Goal: Task Accomplishment & Management: Complete application form

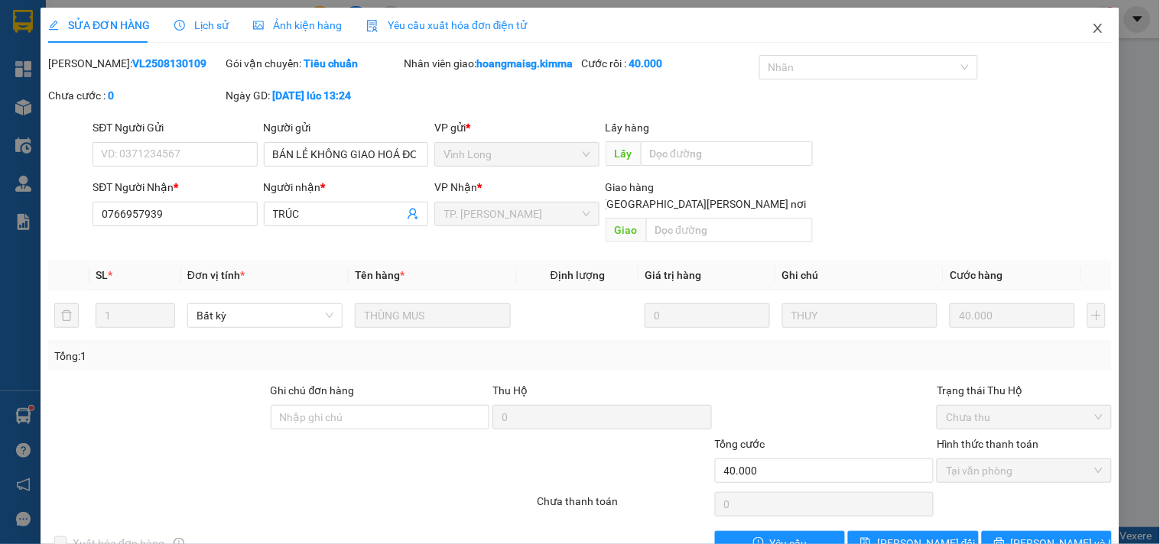
click at [1092, 28] on icon "close" at bounding box center [1098, 28] width 12 height 12
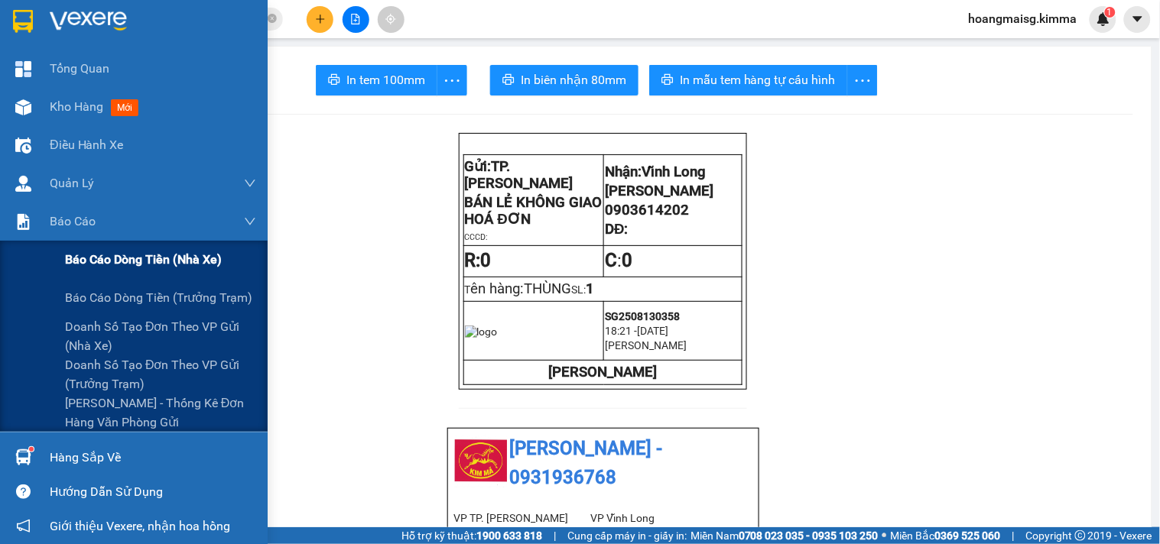
click at [65, 250] on span "Báo cáo dòng tiền (nhà xe)" at bounding box center [143, 259] width 157 height 19
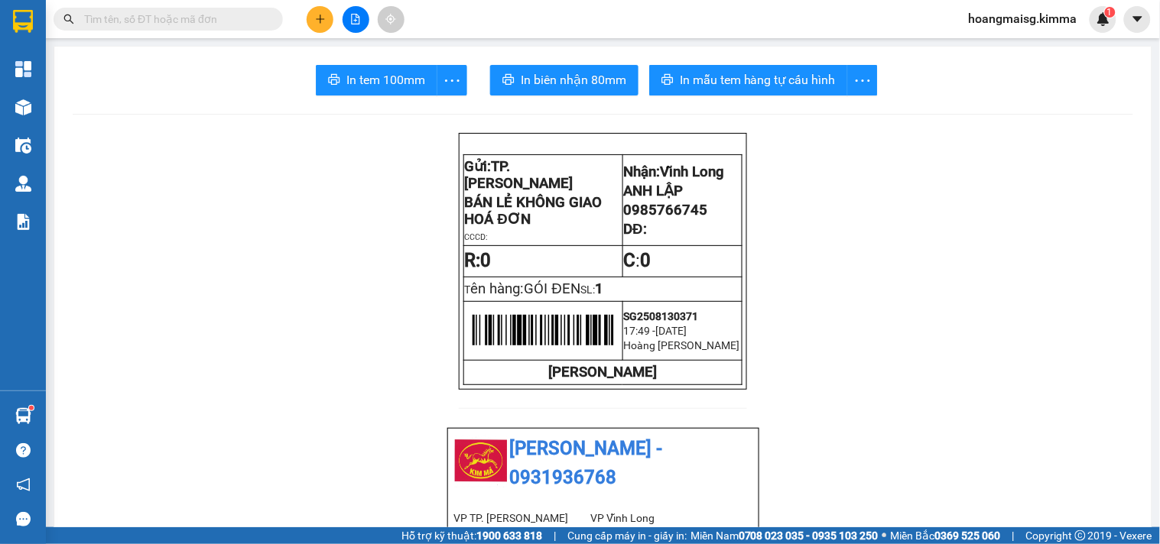
click at [226, 19] on input "text" at bounding box center [174, 19] width 180 height 17
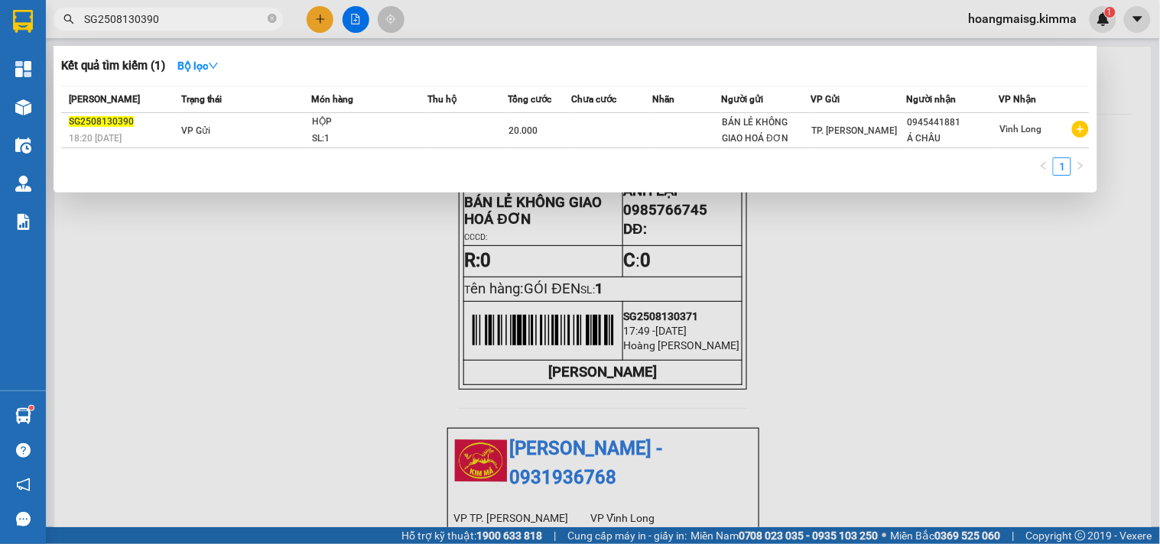
type input "SG2508130390"
click at [324, 20] on div at bounding box center [580, 272] width 1160 height 544
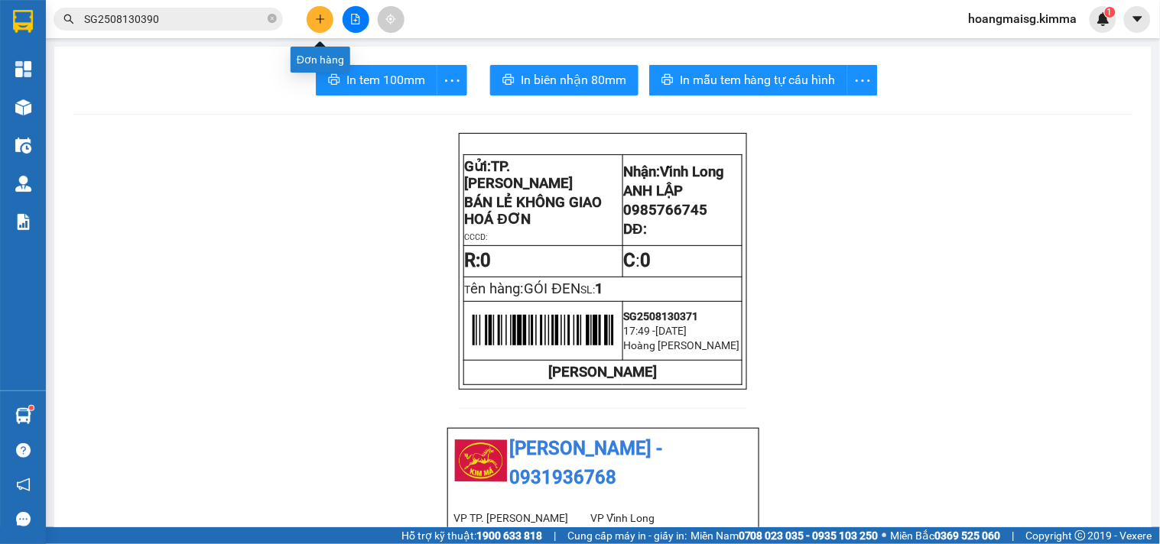
click at [320, 19] on icon "plus" at bounding box center [320, 18] width 8 height 1
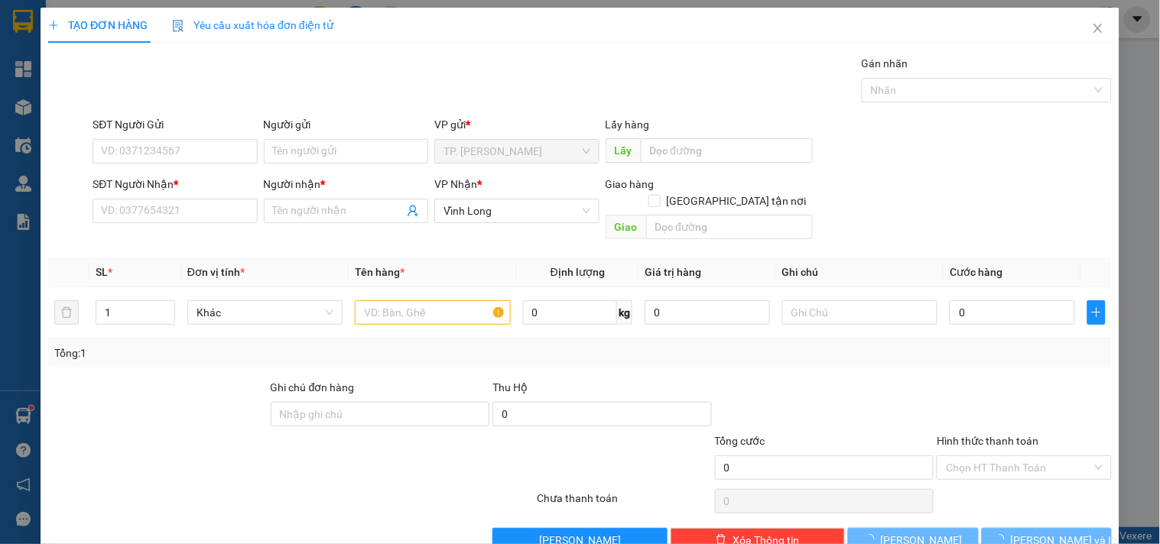
click at [335, 135] on div "Người gửi" at bounding box center [346, 127] width 164 height 23
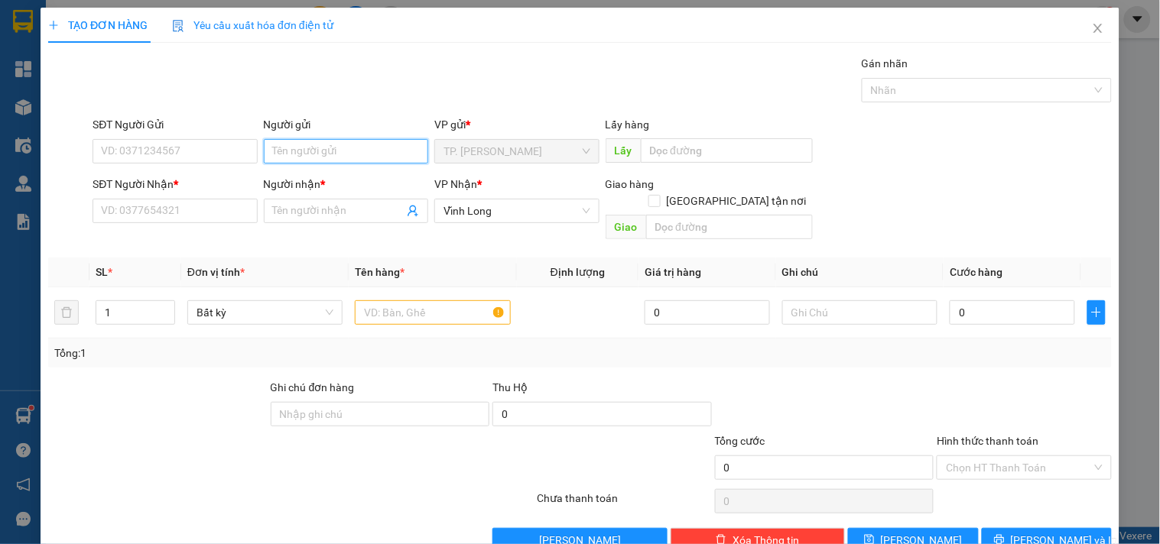
click at [336, 148] on input "Người gửi" at bounding box center [346, 151] width 164 height 24
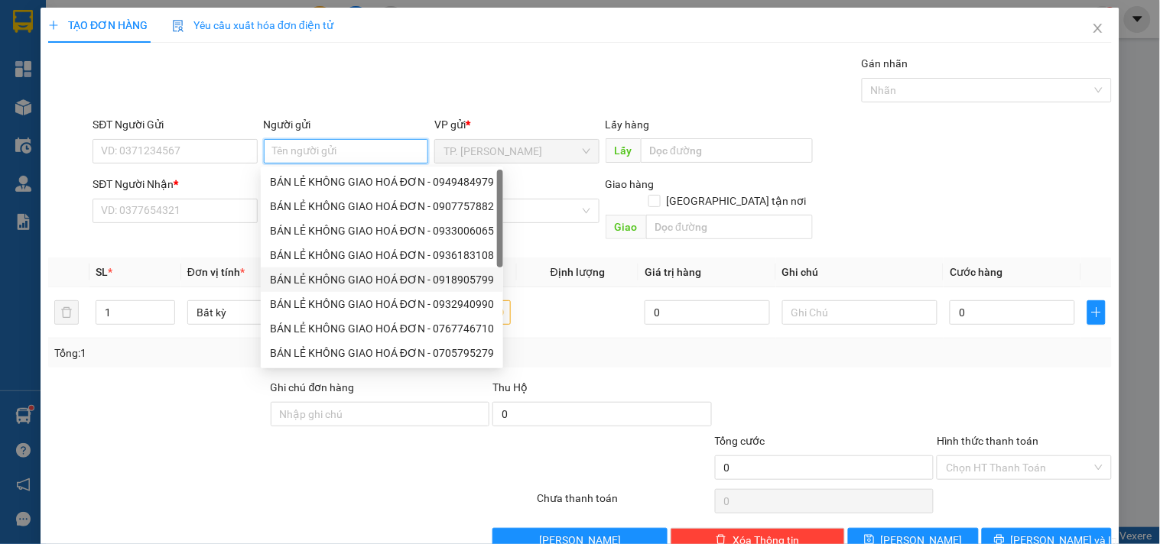
click at [346, 268] on div "BÁN LẺ KHÔNG GIAO HOÁ ĐƠN - 0918905799" at bounding box center [382, 280] width 242 height 24
type input "0918905799"
type input "BÁN LẺ KHÔNG GIAO HOÁ ĐƠN"
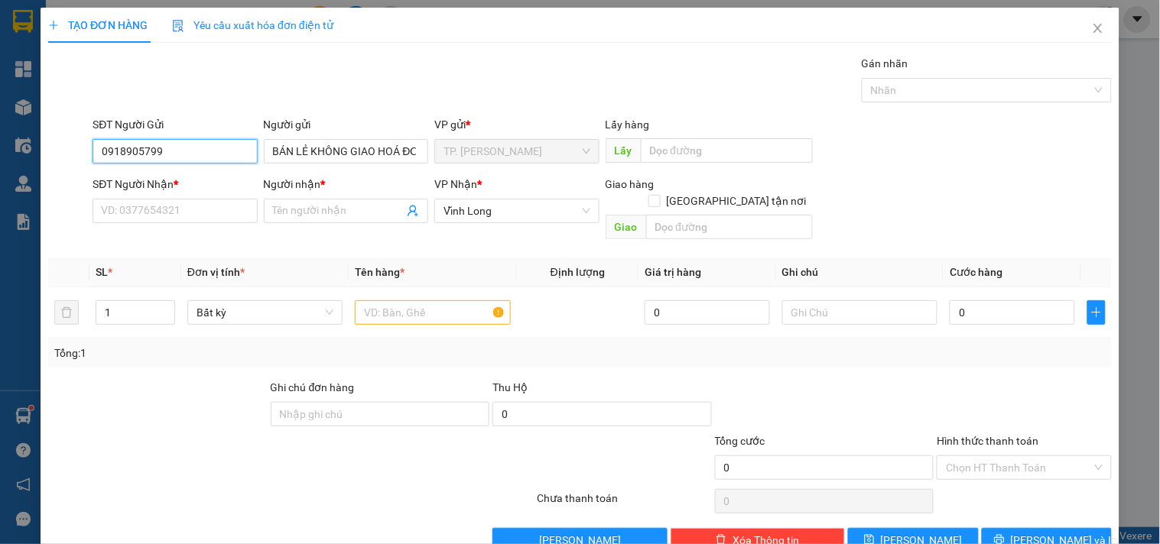
drag, startPoint x: 196, startPoint y: 140, endPoint x: 76, endPoint y: 148, distance: 119.6
click at [76, 148] on div "SĐT Người Gửi 0918905799 0918905799 Người gửi BÁN LẺ KHÔNG GIAO HOÁ ĐƠN VP gửi …" at bounding box center [580, 143] width 1067 height 54
click at [434, 301] on input "text" at bounding box center [432, 313] width 155 height 24
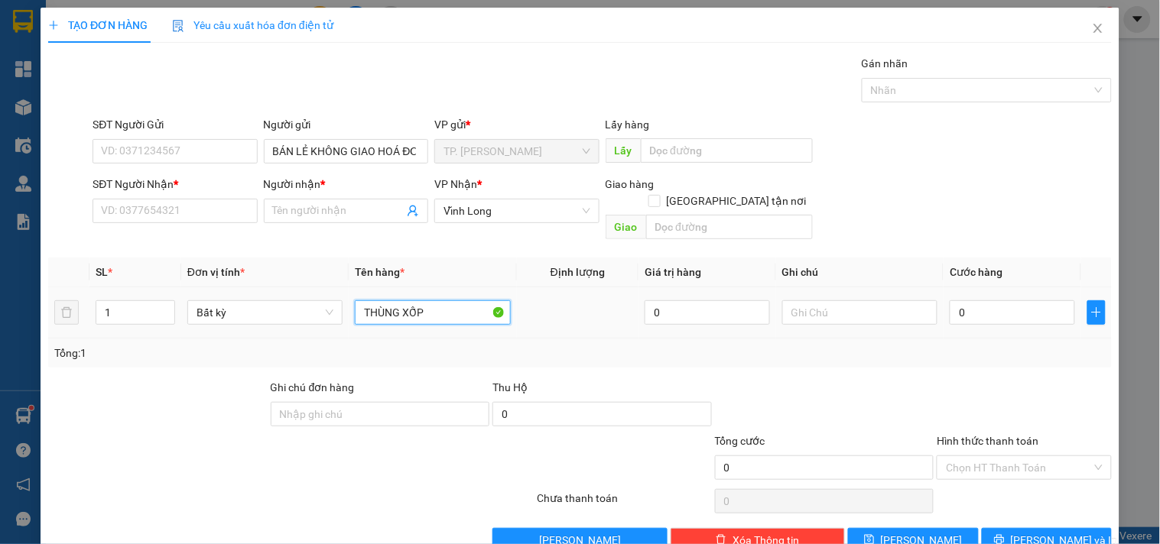
type input "THÙNG XỐP"
type input "NG"
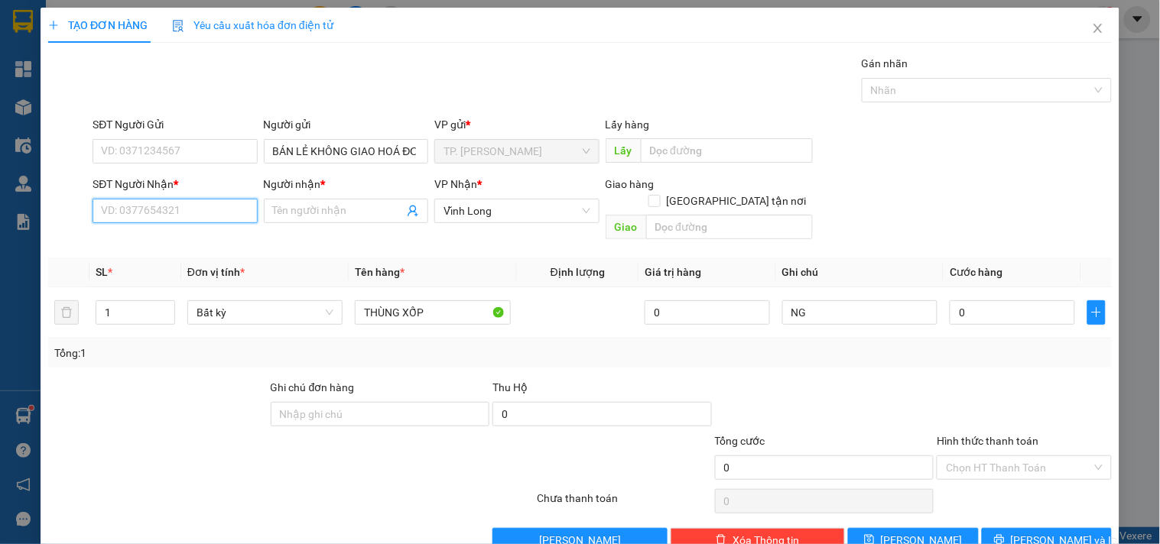
click at [148, 213] on input "SĐT Người Nhận *" at bounding box center [175, 211] width 164 height 24
click at [217, 206] on input "SĐT Người Nhận *" at bounding box center [175, 211] width 164 height 24
type input "0336445490"
type input "TỪ MINH"
type input "0336445490"
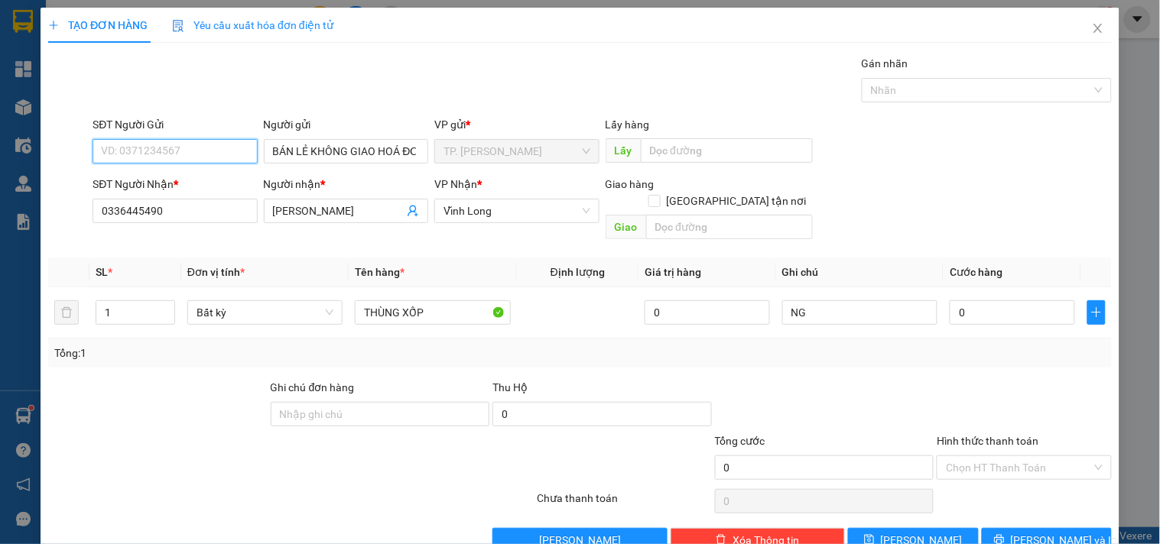
click at [179, 149] on input "SĐT Người Gửi" at bounding box center [175, 151] width 164 height 24
type input "0948877811"
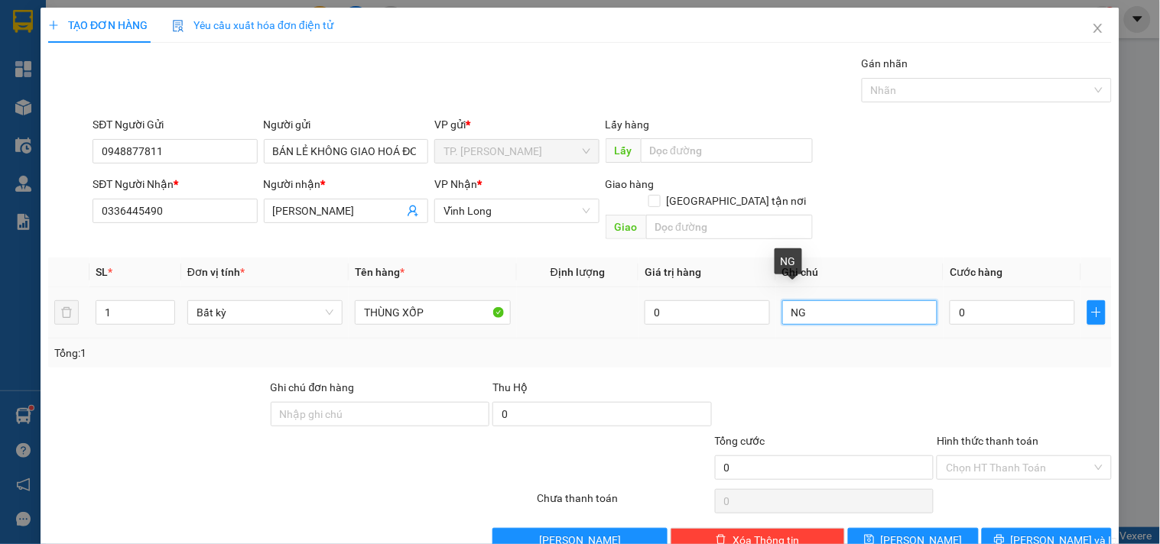
click at [828, 301] on input "NG" at bounding box center [859, 313] width 155 height 24
click at [854, 301] on input "NG:" at bounding box center [859, 313] width 155 height 24
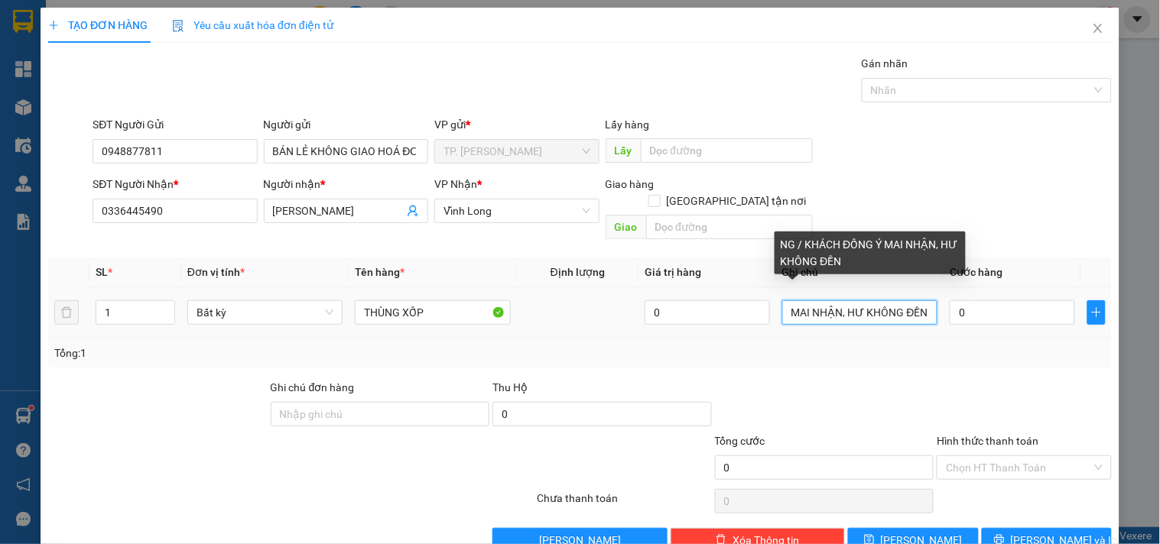
scroll to position [0, 108]
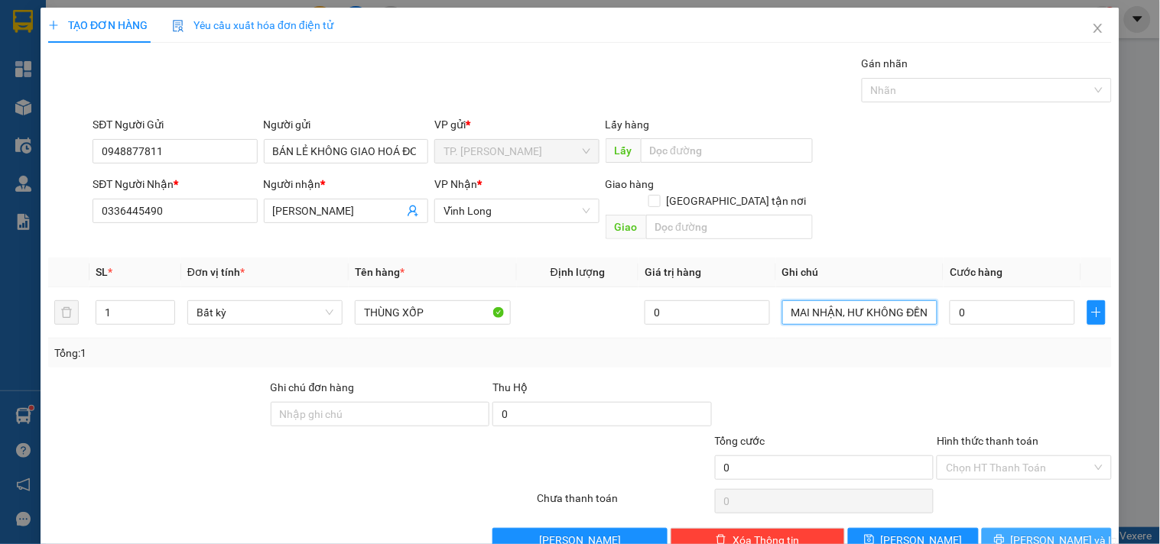
type input "NG / KHÁCH ĐỒNG Ý MAI NHẬN, HƯ KHÔNG ĐỀN"
click at [1064, 536] on button "[PERSON_NAME] và In" at bounding box center [1047, 540] width 130 height 24
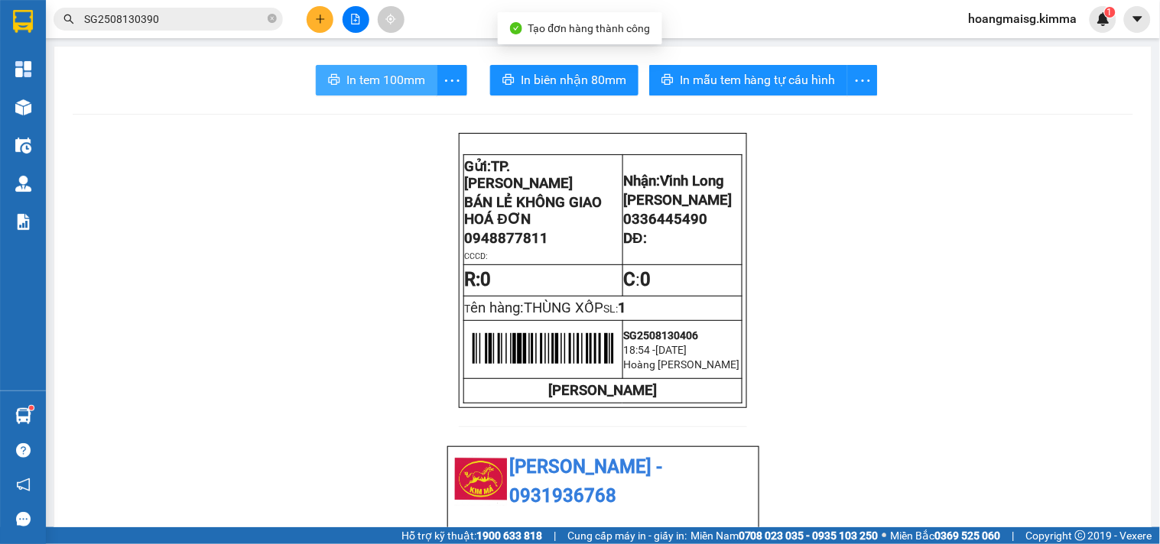
click at [364, 89] on span "In tem 100mm" at bounding box center [385, 79] width 79 height 19
click at [272, 19] on icon "close-circle" at bounding box center [272, 18] width 9 height 9
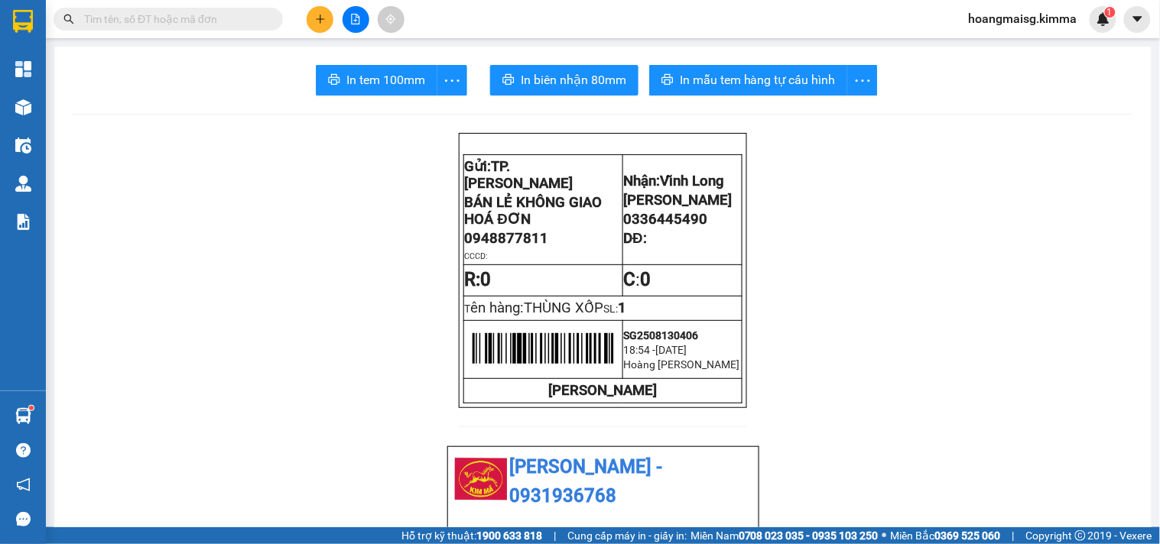
click at [190, 18] on input "text" at bounding box center [174, 19] width 180 height 17
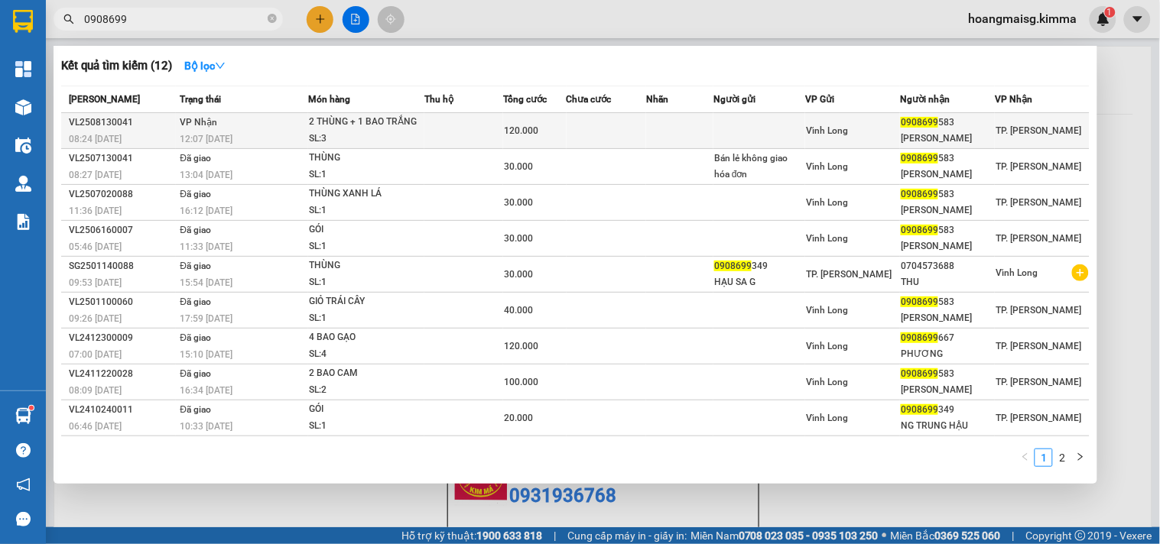
type input "0908699"
click at [372, 138] on div "SL: 3" at bounding box center [366, 139] width 115 height 17
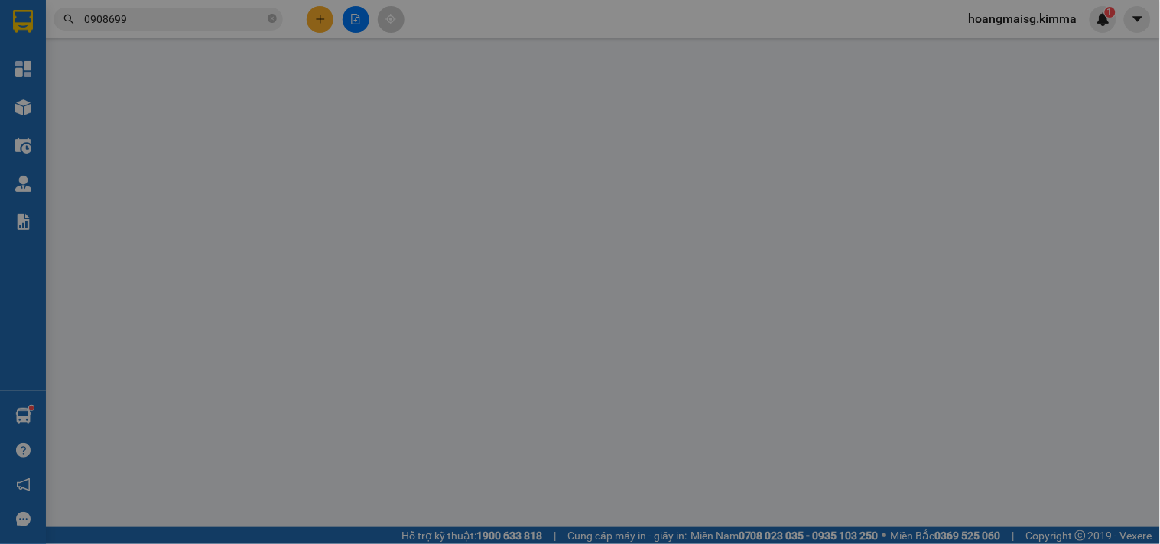
type input "0908699583"
type input "HOÀNG LONG"
type input "120.000"
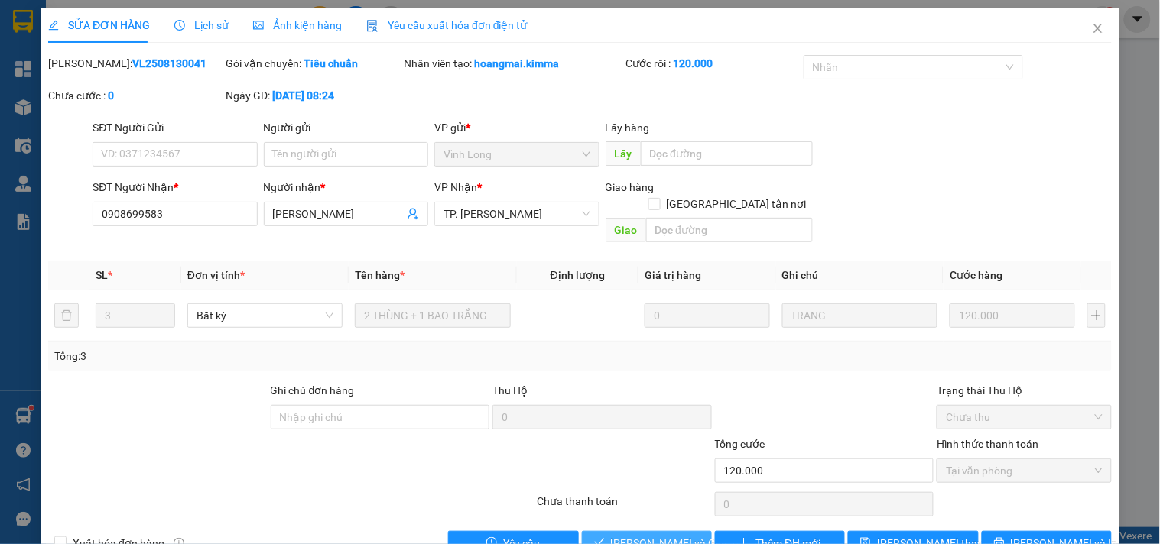
click at [691, 531] on button "Lưu và Giao hàng" at bounding box center [647, 543] width 130 height 24
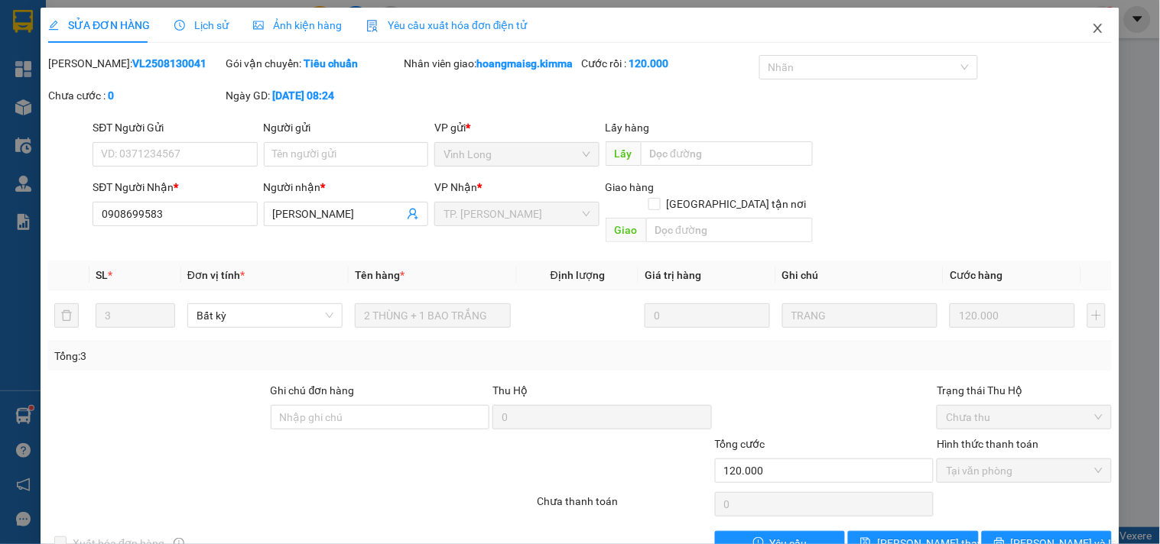
click at [1092, 33] on icon "close" at bounding box center [1098, 28] width 12 height 12
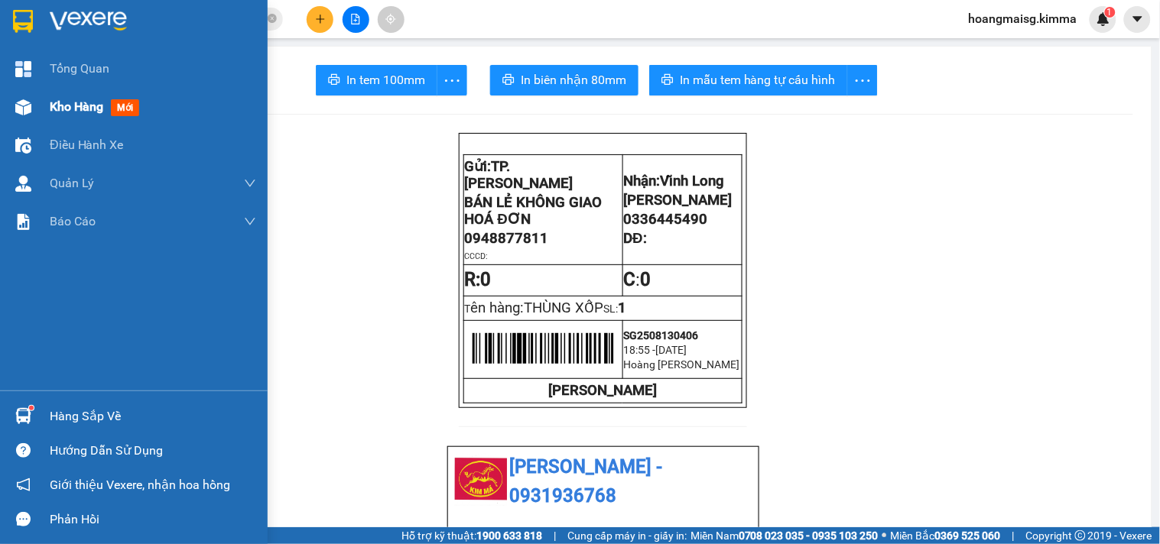
click at [67, 113] on span "Kho hàng" at bounding box center [77, 106] width 54 height 15
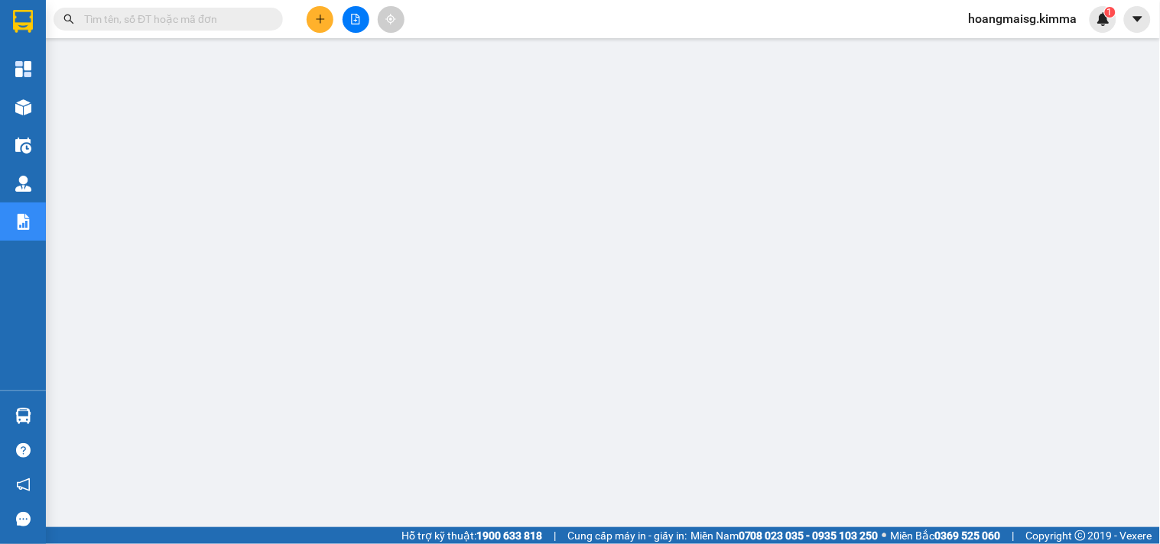
click at [242, 26] on input "text" at bounding box center [174, 19] width 180 height 17
paste input "SG2508130391"
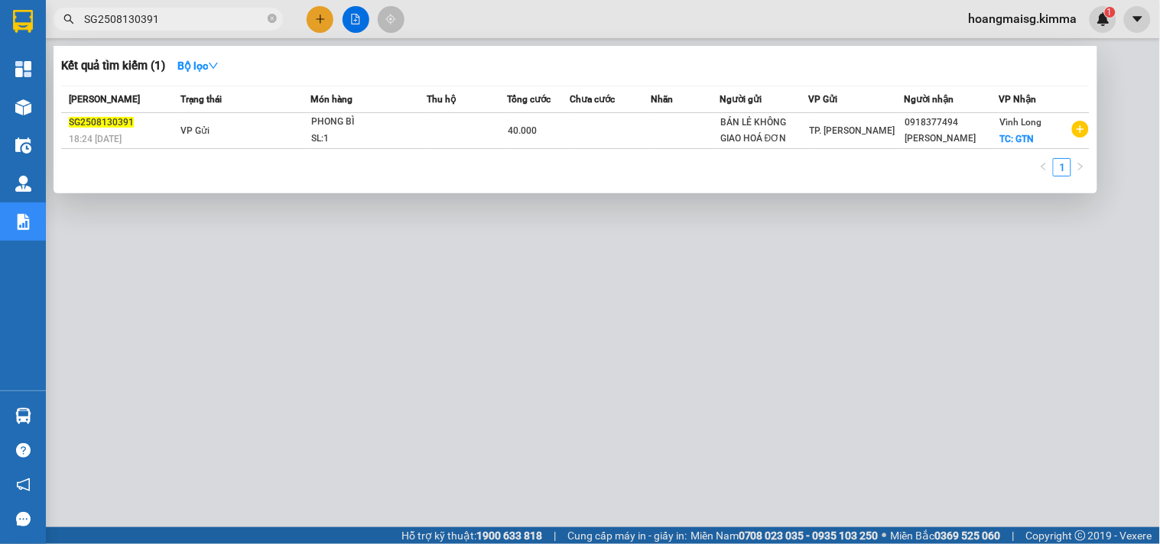
click at [583, 362] on div at bounding box center [580, 272] width 1160 height 544
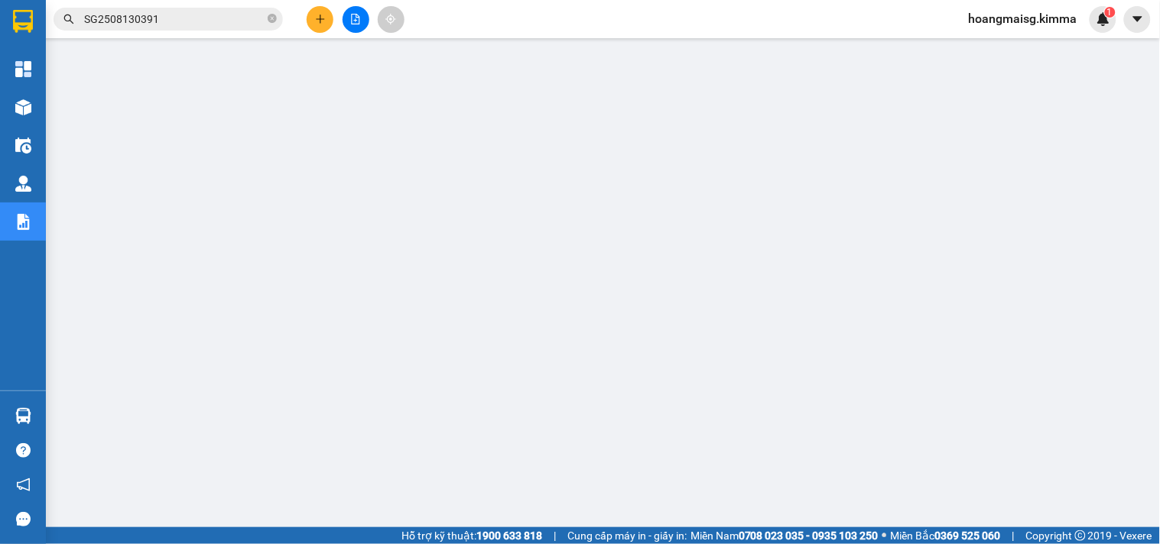
click at [197, 19] on input "SG2508130391" at bounding box center [174, 19] width 180 height 17
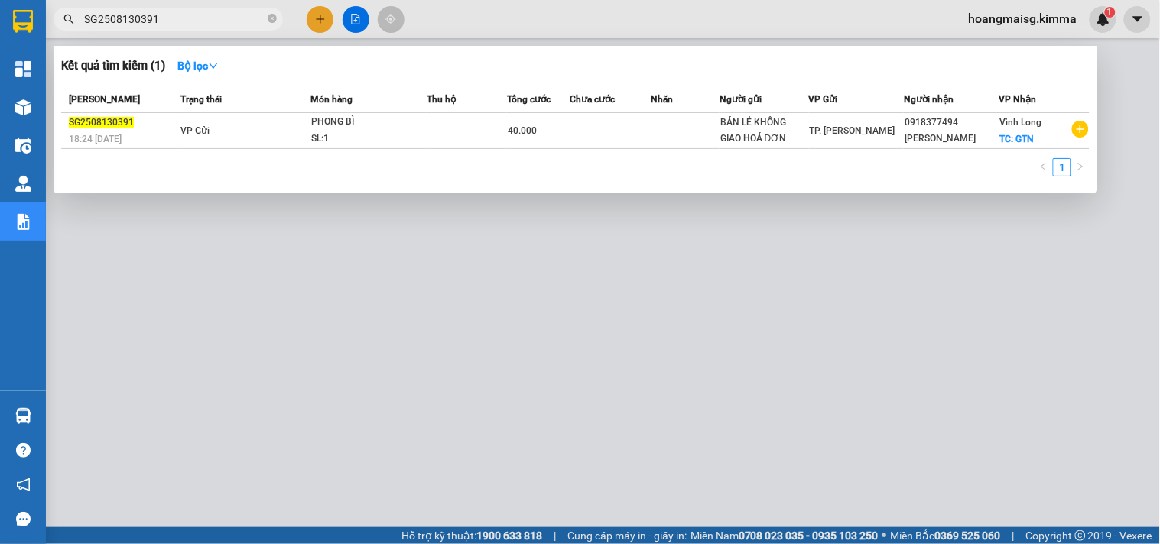
click at [197, 20] on input "SG2508130391" at bounding box center [174, 19] width 180 height 17
paste input "SG2508130392"
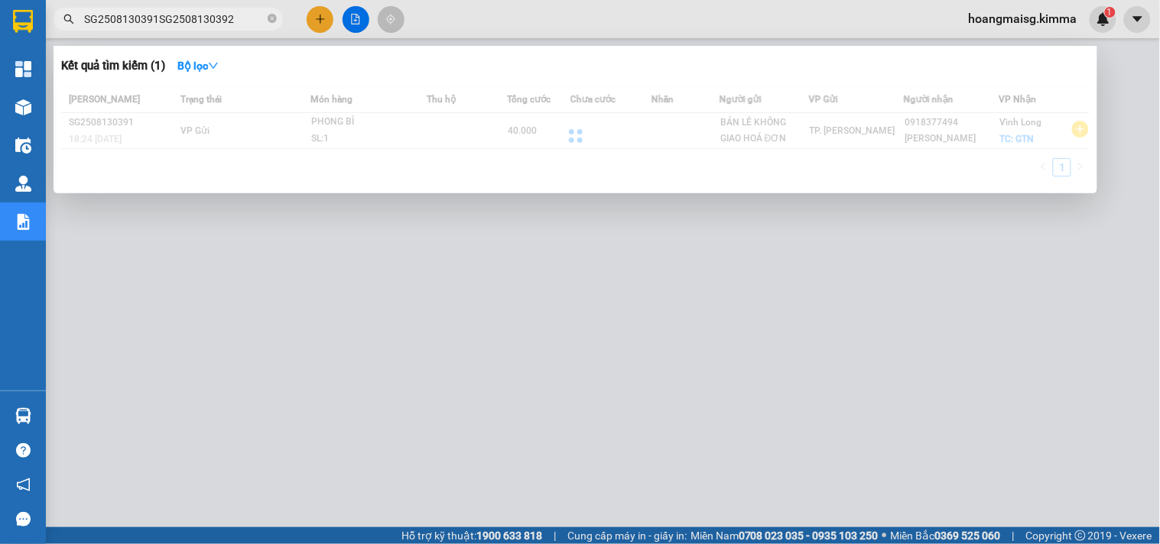
click at [199, 23] on input "SG2508130391SG2508130392" at bounding box center [174, 19] width 180 height 17
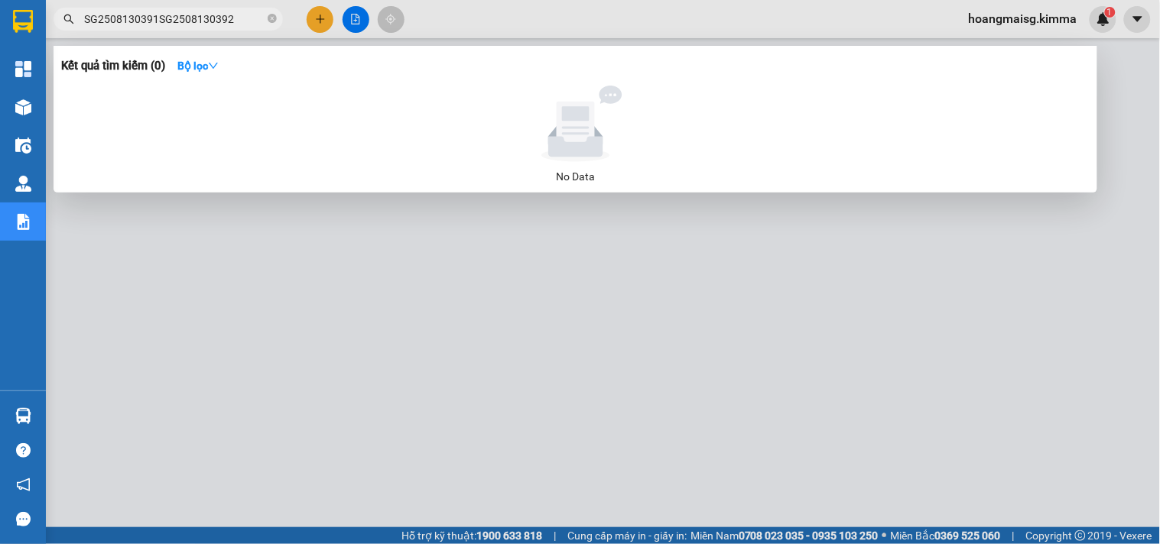
paste input "text"
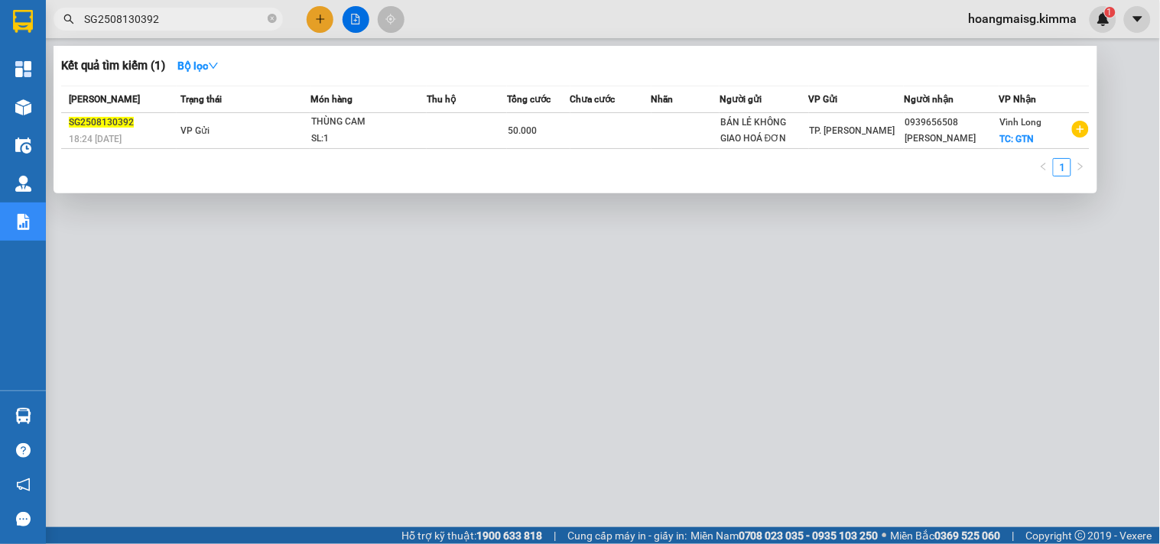
click at [583, 286] on div at bounding box center [580, 272] width 1160 height 544
click at [229, 14] on input "SG2508130392" at bounding box center [174, 19] width 180 height 17
click at [229, 13] on input "SG2508130392" at bounding box center [174, 19] width 180 height 17
paste input "5"
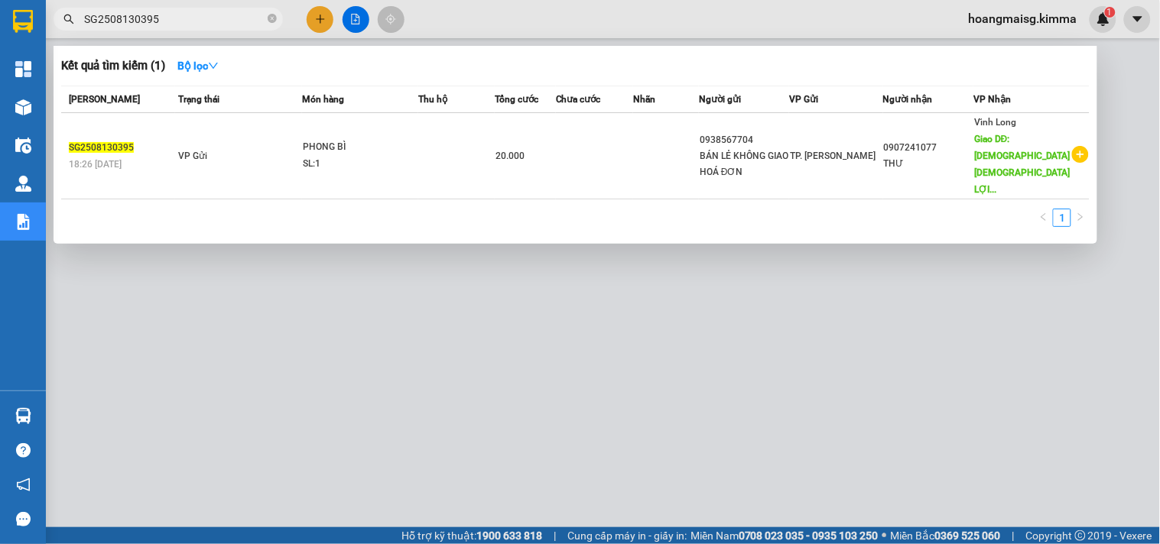
type input "SG2508130395"
click at [320, 18] on div at bounding box center [580, 272] width 1160 height 544
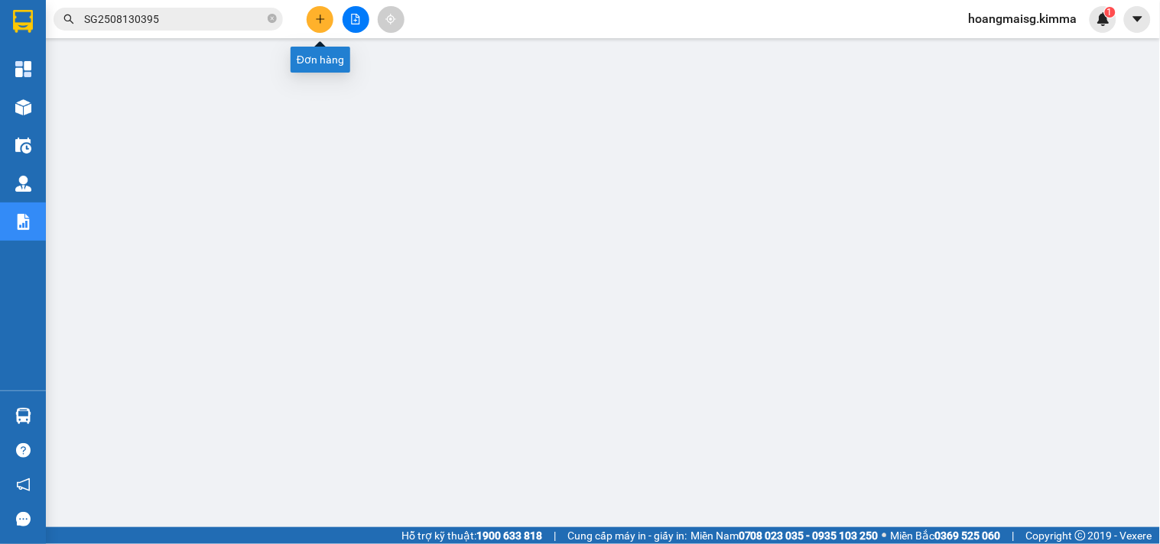
click at [318, 23] on icon "plus" at bounding box center [320, 19] width 11 height 11
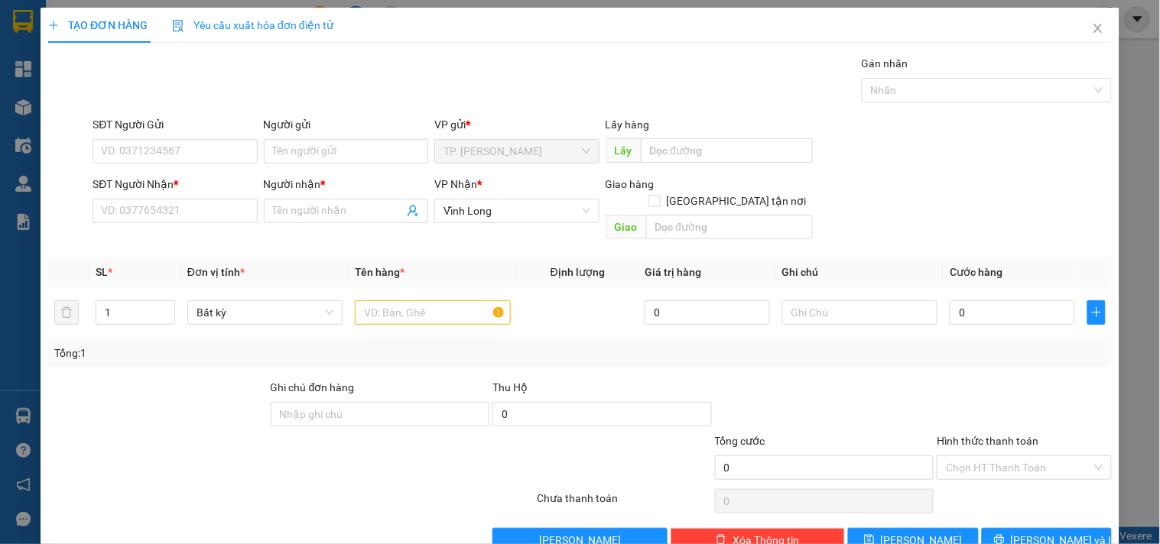
click at [143, 197] on div "SĐT Người Nhận *" at bounding box center [175, 187] width 164 height 23
click at [150, 205] on input "SĐT Người Nhận *" at bounding box center [175, 211] width 164 height 24
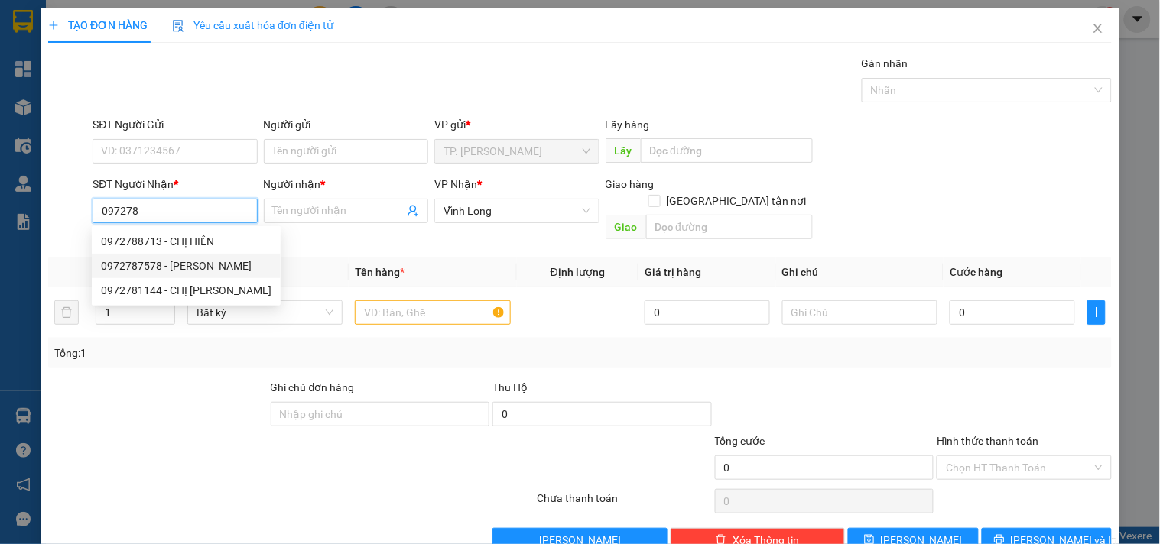
click at [171, 263] on div "0972787578 - DUY" at bounding box center [186, 266] width 171 height 17
type input "0972787578"
type input "DUY"
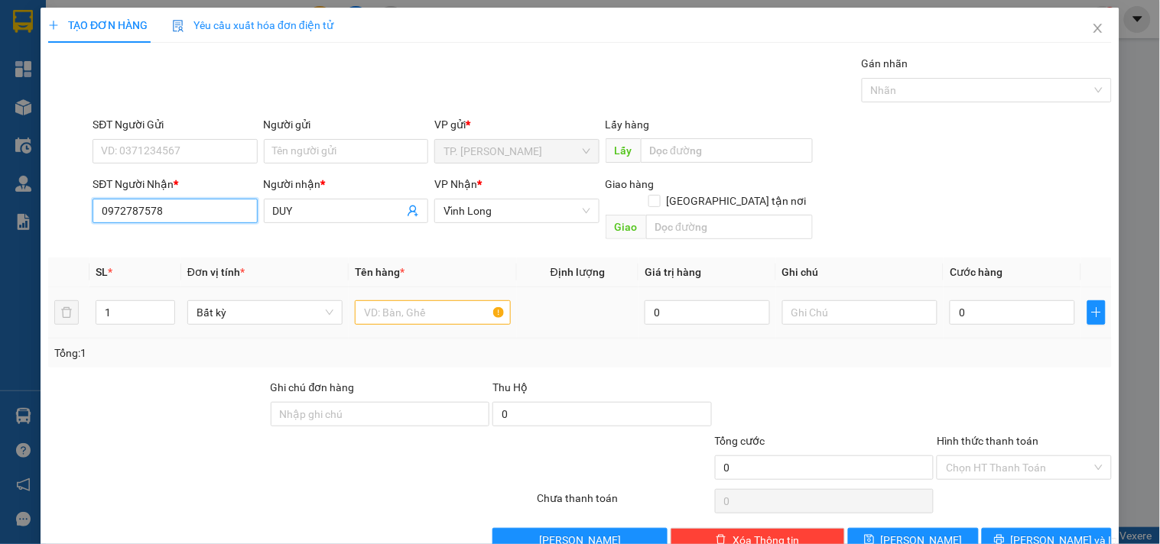
type input "0972787578"
click at [457, 301] on input "text" at bounding box center [432, 313] width 155 height 24
type input "H"
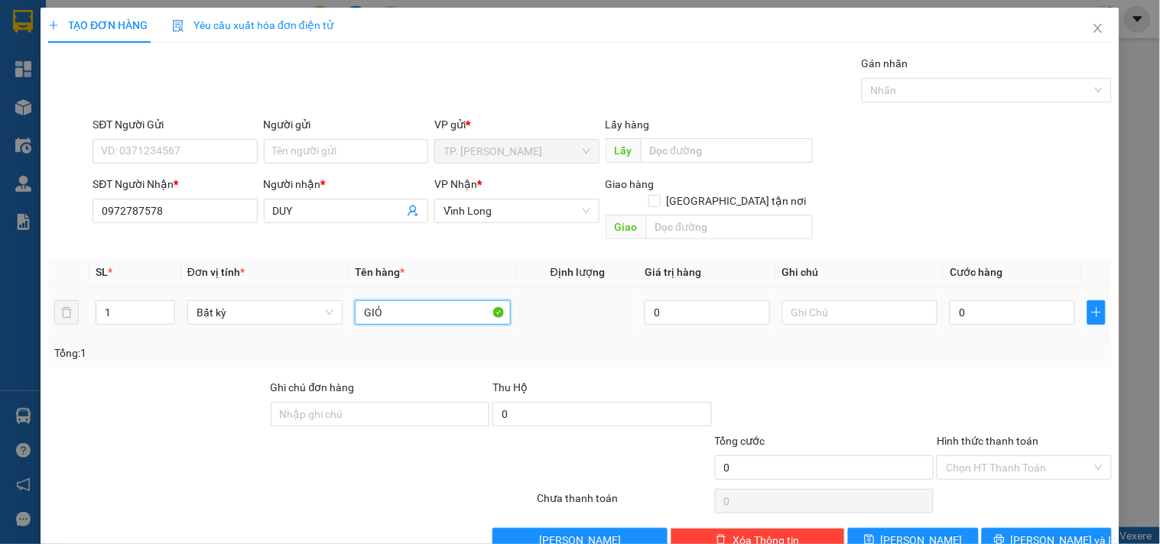
type input "GIỎ"
type input "VĂN"
click at [321, 135] on div "Người gửi" at bounding box center [346, 127] width 164 height 23
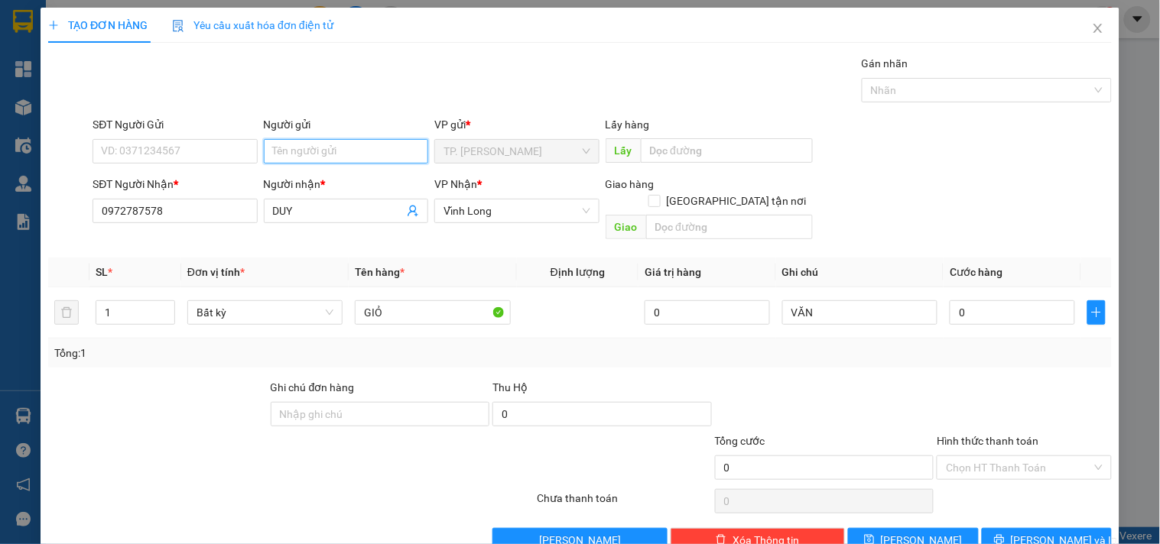
click at [326, 154] on input "Người gửi" at bounding box center [346, 151] width 164 height 24
type input "BA"
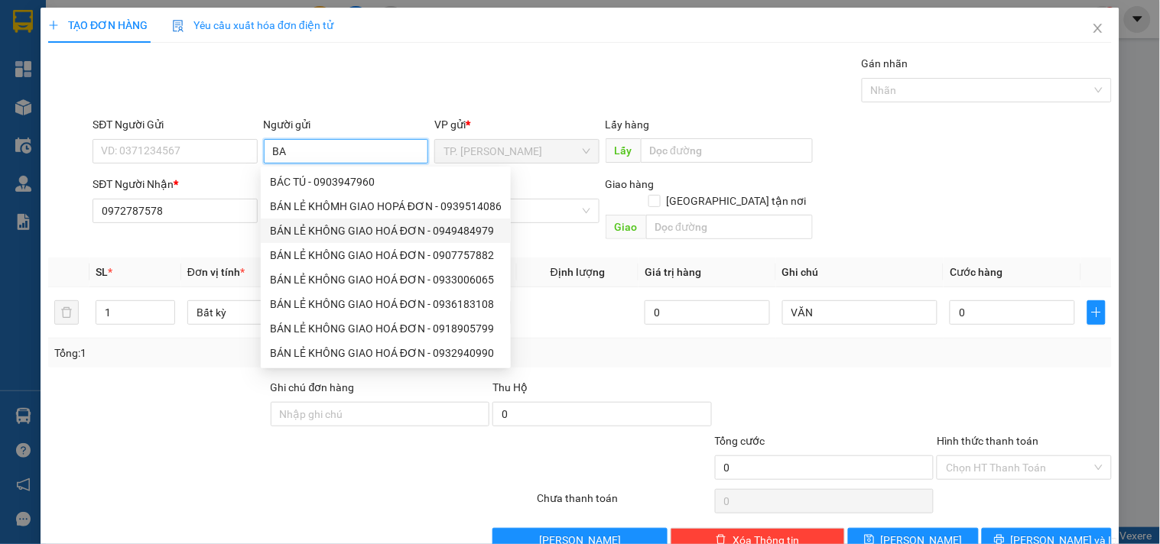
click at [344, 233] on div "BÁN LẺ KHÔNG GIAO HOÁ ĐƠN - 0949484979" at bounding box center [386, 231] width 232 height 17
type input "0949484979"
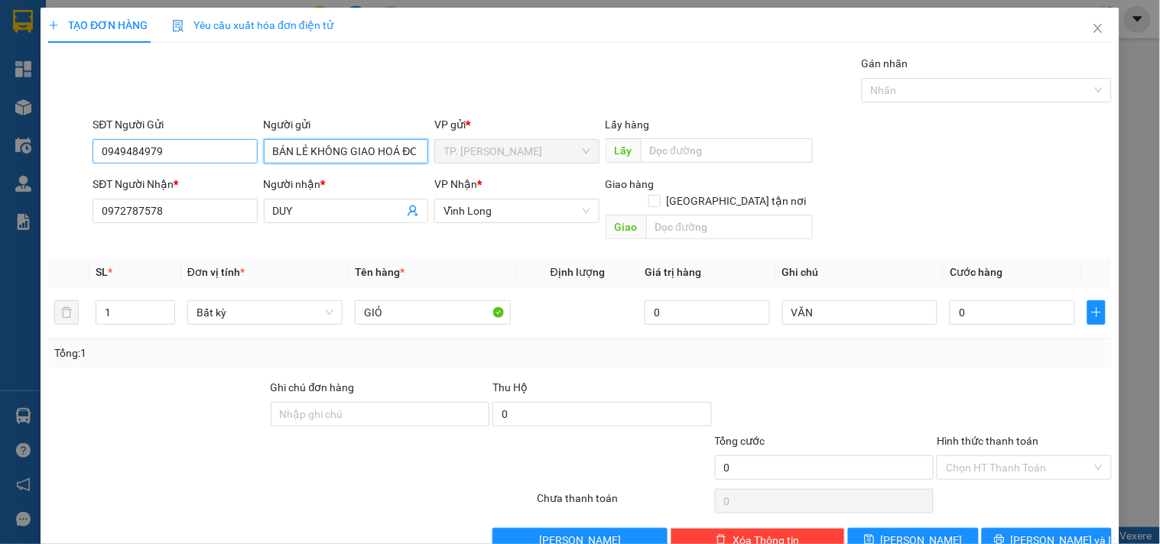
type input "BÁN LẺ KHÔNG GIAO HOÁ ĐƠN"
click at [181, 150] on input "0949484979" at bounding box center [175, 151] width 164 height 24
type input "0"
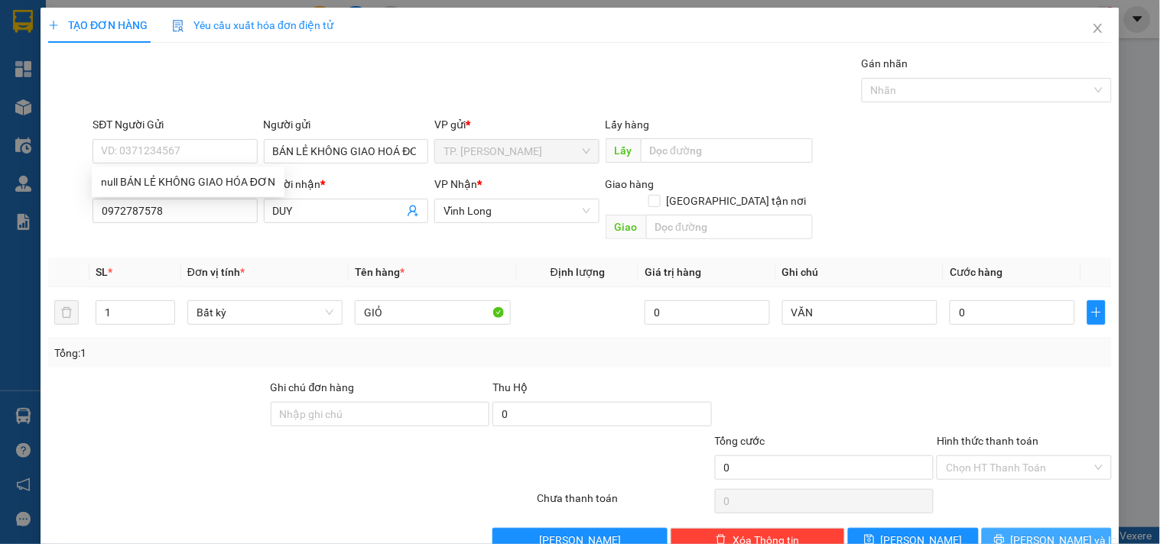
click at [1054, 534] on button "[PERSON_NAME] và In" at bounding box center [1047, 540] width 130 height 24
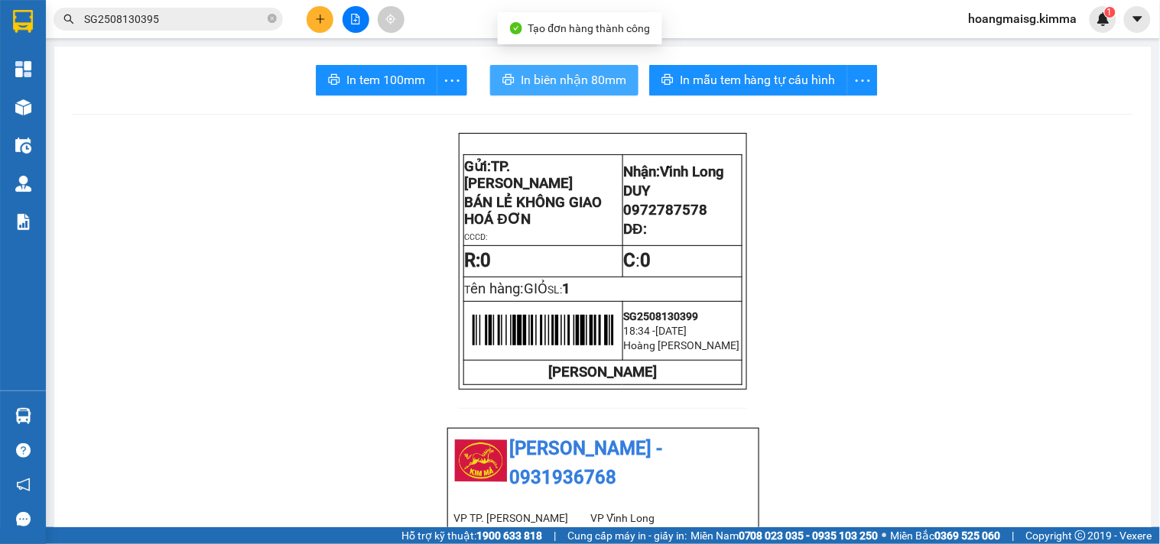
click at [567, 65] on button "In biên nhận 80mm" at bounding box center [564, 80] width 148 height 31
click at [567, 75] on span "In biên nhận 80mm" at bounding box center [574, 79] width 106 height 19
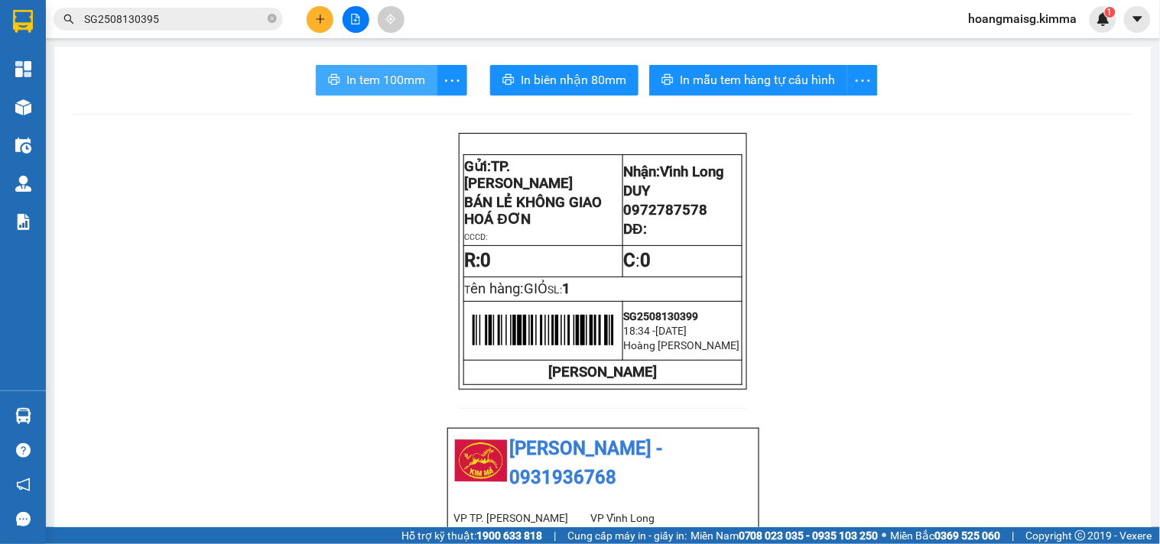
click at [391, 81] on span "In tem 100mm" at bounding box center [385, 79] width 79 height 19
click at [384, 85] on span "In tem 100mm" at bounding box center [385, 79] width 79 height 19
click at [314, 10] on button at bounding box center [320, 19] width 27 height 27
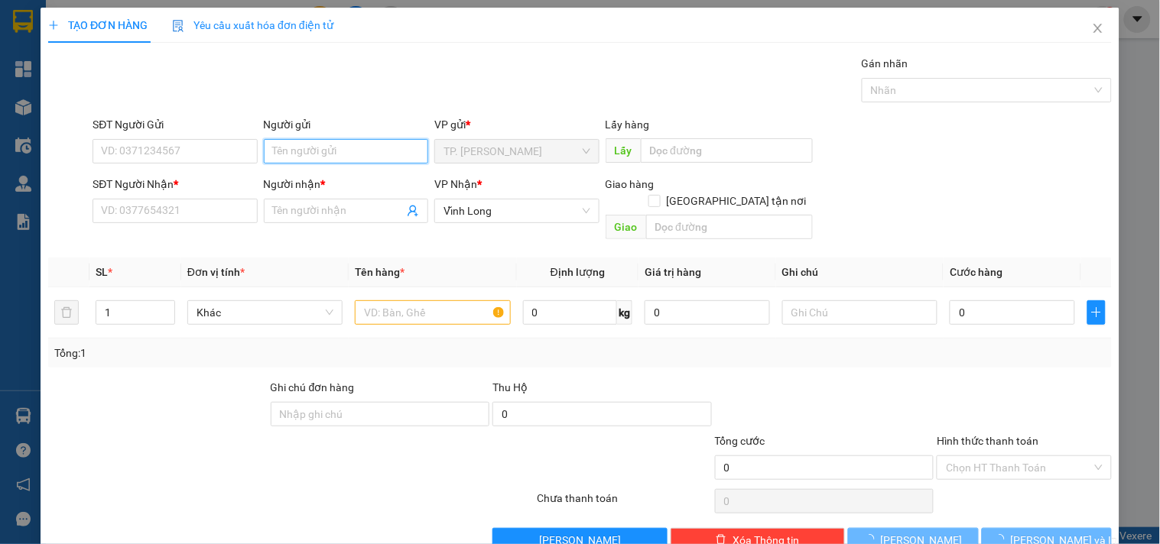
click at [323, 150] on input "Người gửi" at bounding box center [346, 151] width 164 height 24
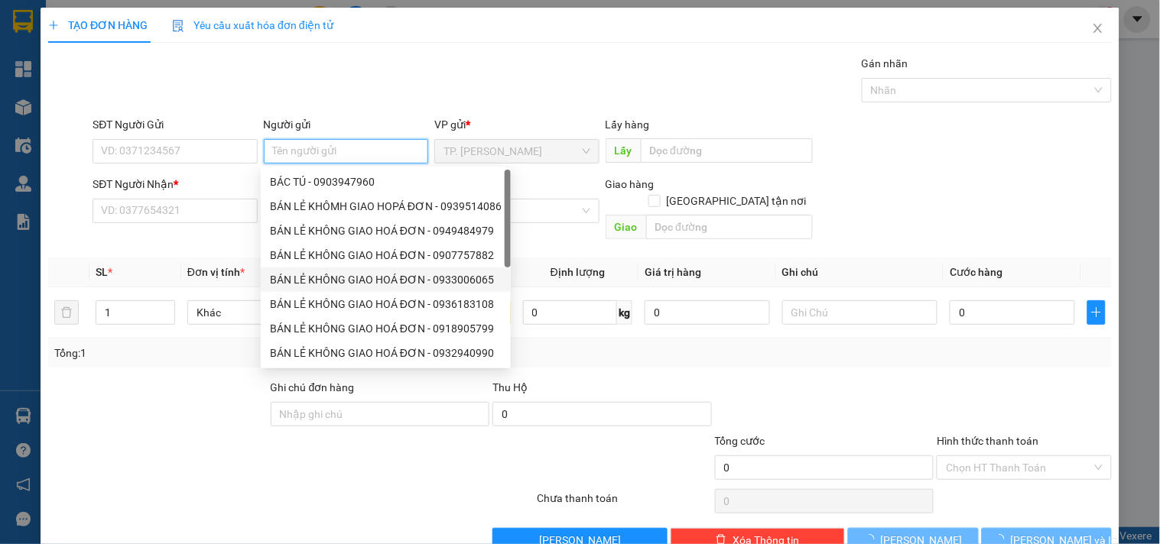
click at [338, 276] on div "BÁN LẺ KHÔNG GIAO HOÁ ĐƠN - 0933006065" at bounding box center [386, 279] width 232 height 17
type input "0933006065"
type input "BÁN LẺ KHÔNG GIAO HOÁ ĐƠN"
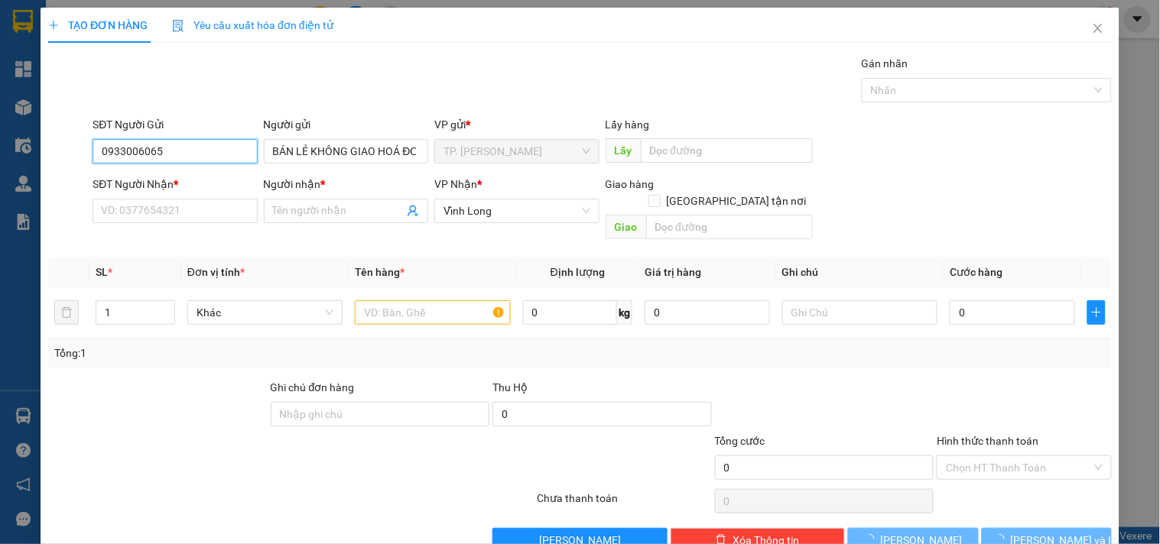
drag, startPoint x: 205, startPoint y: 144, endPoint x: 29, endPoint y: 158, distance: 176.5
click at [29, 158] on div "TẠO ĐƠN HÀNG Yêu cầu xuất hóa đơn điện tử Transit Pickup Surcharge Ids Transit …" at bounding box center [580, 272] width 1160 height 544
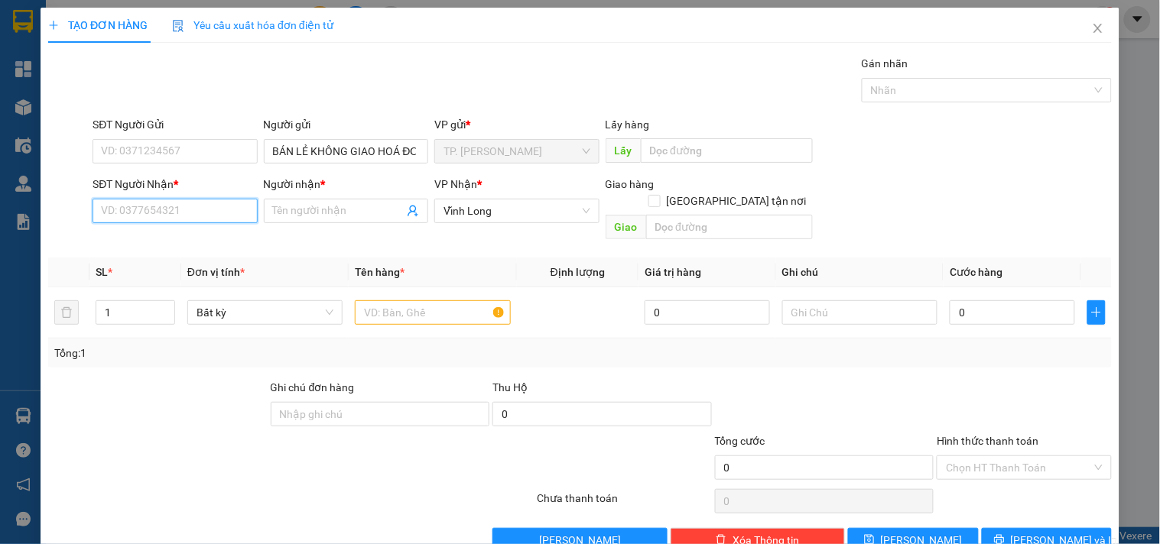
click at [111, 210] on input "SĐT Người Nhận *" at bounding box center [175, 211] width 164 height 24
click at [189, 248] on div "0939455666 - SƠN RĂNG" at bounding box center [187, 241] width 172 height 17
type input "0939455666"
type input "SƠN RĂNG"
type input "0939455666"
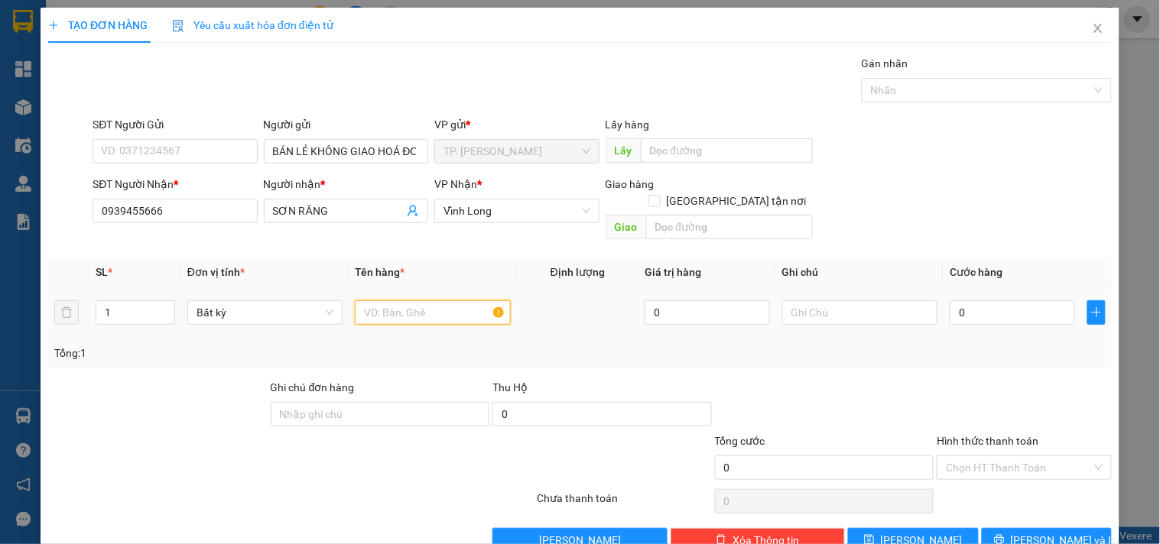
click at [415, 301] on input "text" at bounding box center [432, 313] width 155 height 24
type input "THÙNG"
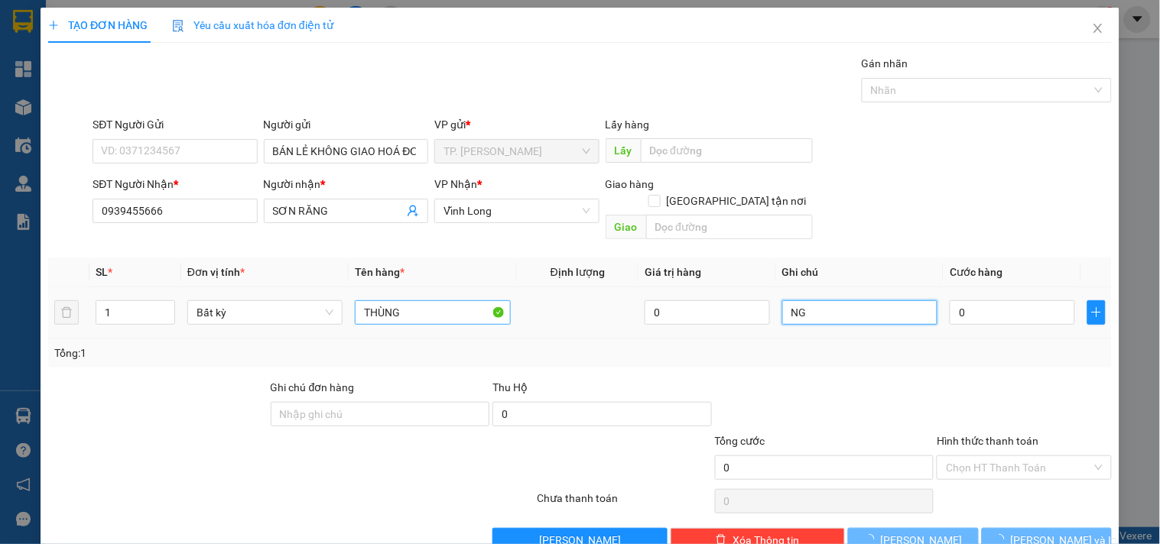
type input "NG"
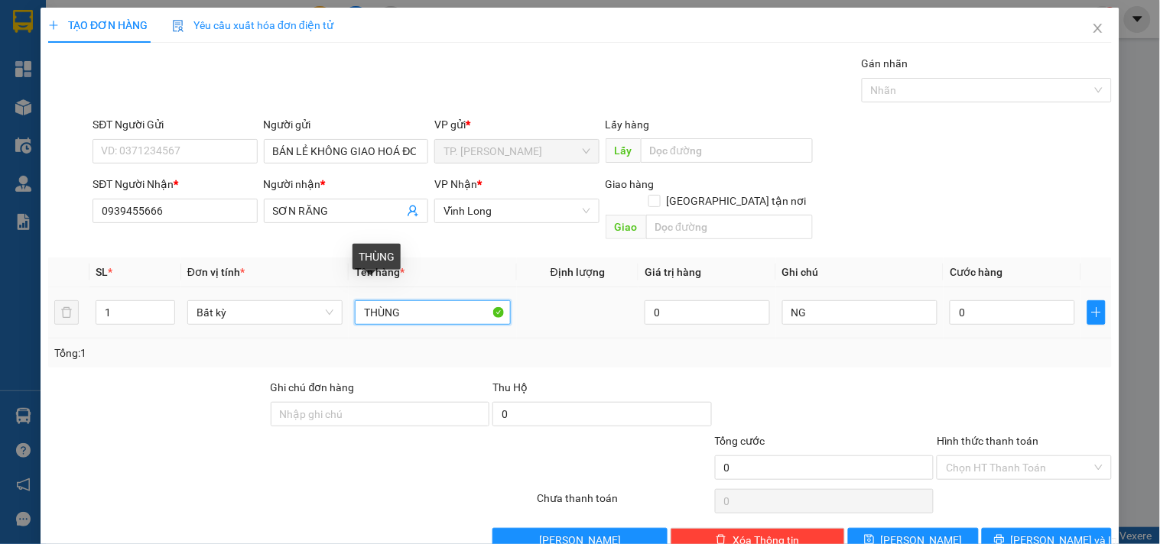
click at [421, 301] on input "THÙNG" at bounding box center [432, 313] width 155 height 24
type input "THÙNG NHỎ"
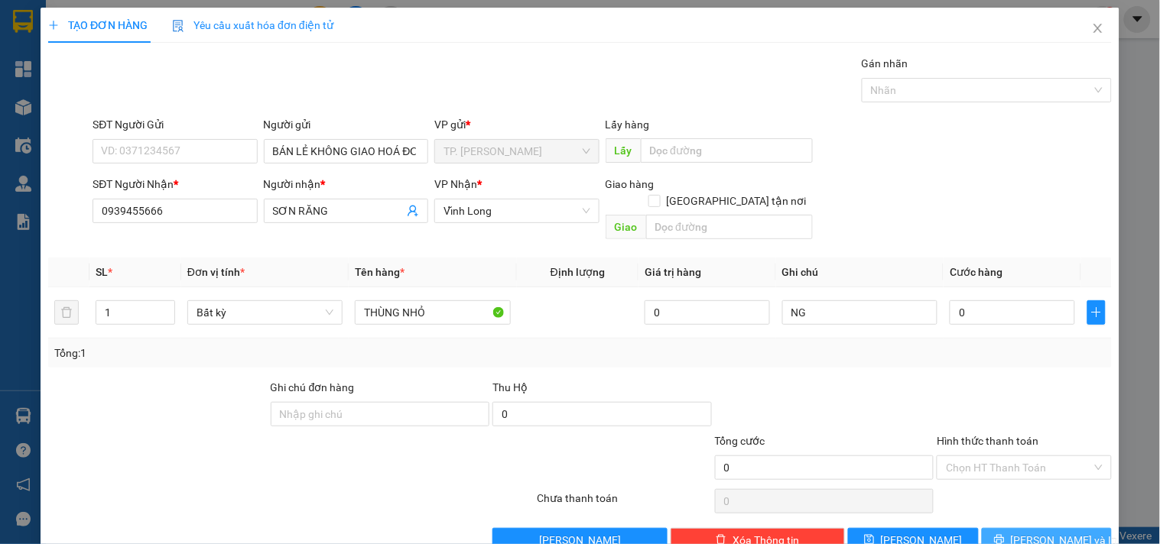
click at [1035, 532] on span "[PERSON_NAME] và In" at bounding box center [1064, 540] width 107 height 17
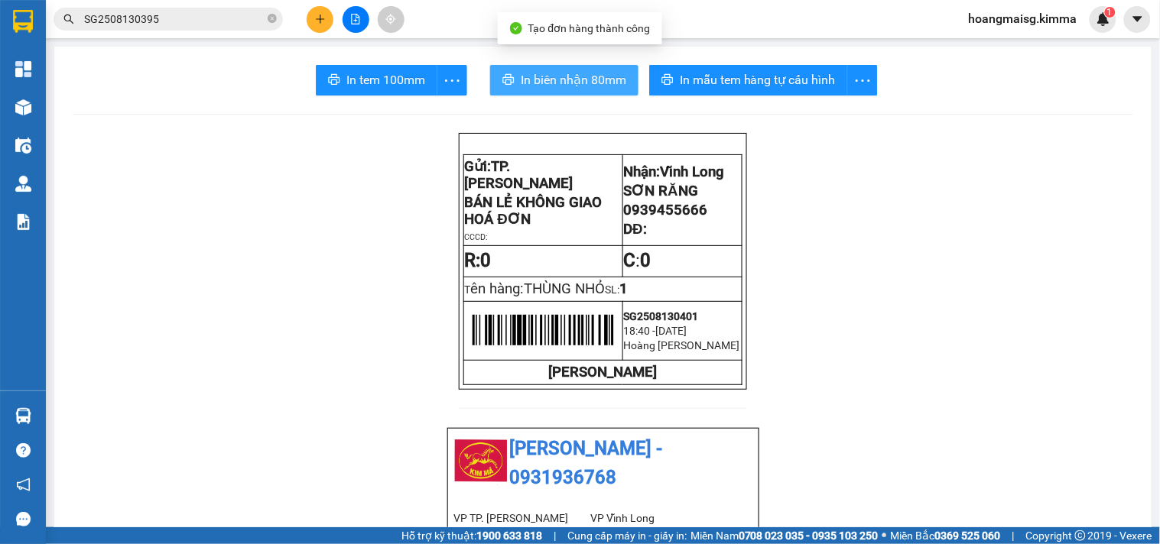
click at [494, 73] on button "In biên nhận 80mm" at bounding box center [564, 80] width 148 height 31
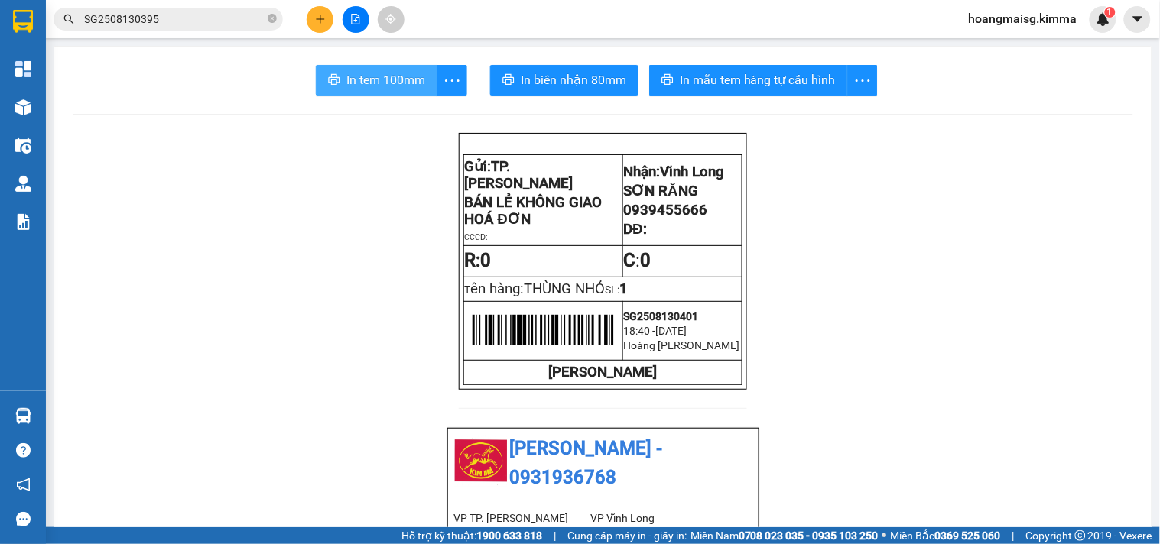
click at [371, 84] on span "In tem 100mm" at bounding box center [385, 79] width 79 height 19
click at [317, 24] on icon "plus" at bounding box center [320, 19] width 11 height 11
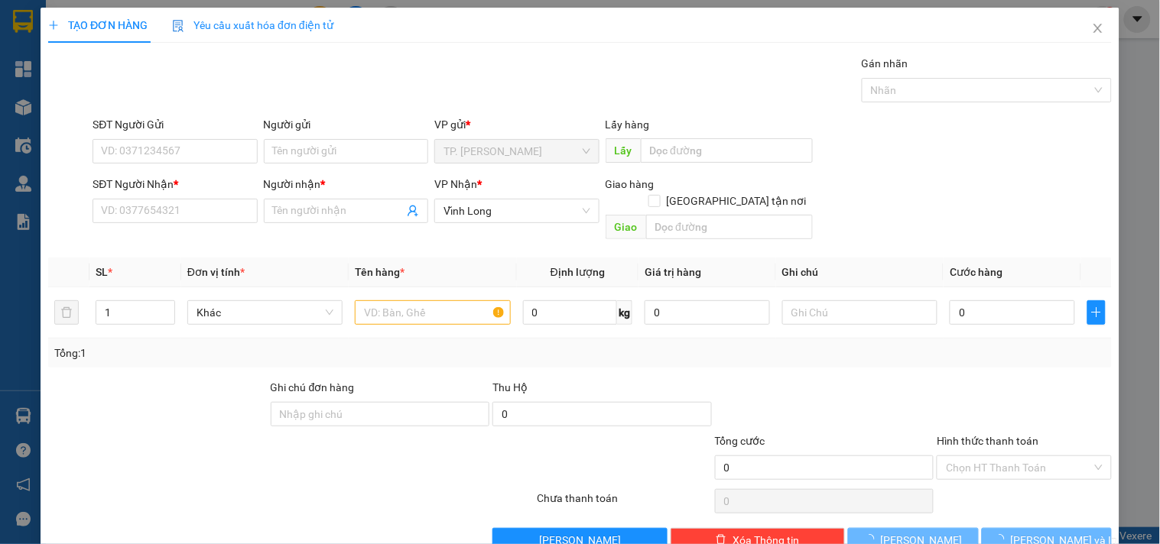
click at [352, 166] on div "Người gửi Tên người gửi" at bounding box center [346, 143] width 164 height 54
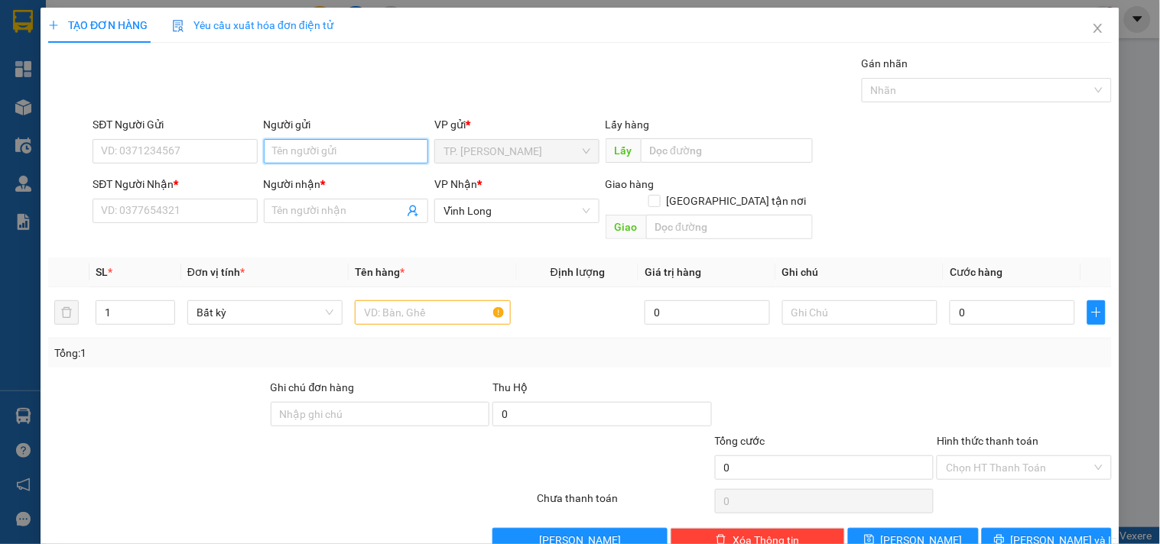
drag, startPoint x: 352, startPoint y: 154, endPoint x: 350, endPoint y: 162, distance: 8.6
click at [352, 153] on input "Người gửi" at bounding box center [346, 151] width 164 height 24
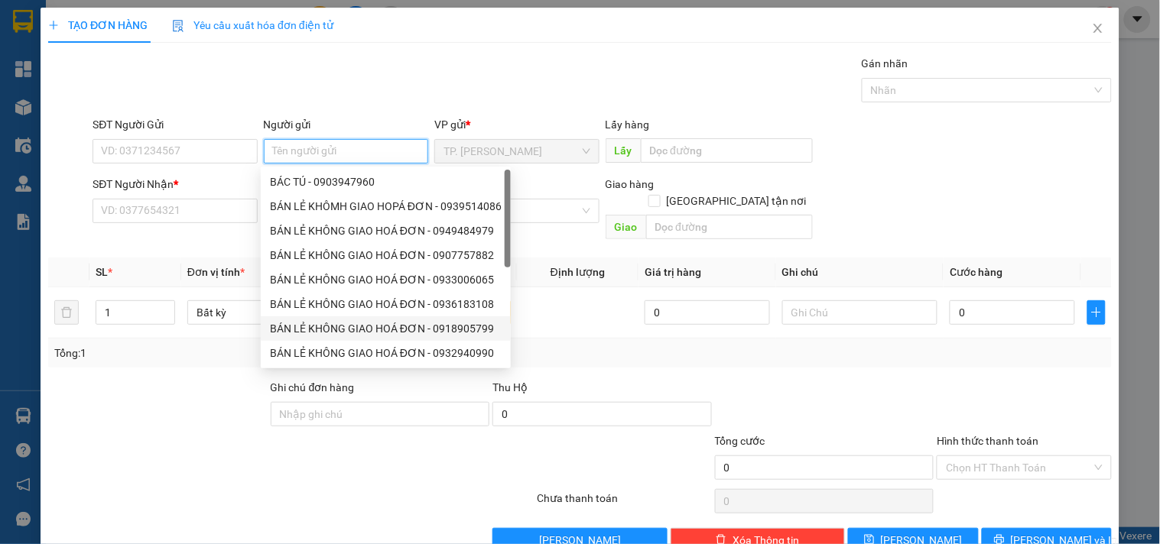
click at [362, 334] on div "BÁN LẺ KHÔNG GIAO HOÁ ĐƠN - 0918905799" at bounding box center [386, 328] width 232 height 17
type input "0918905799"
type input "BÁN LẺ KHÔNG GIAO HOÁ ĐƠN"
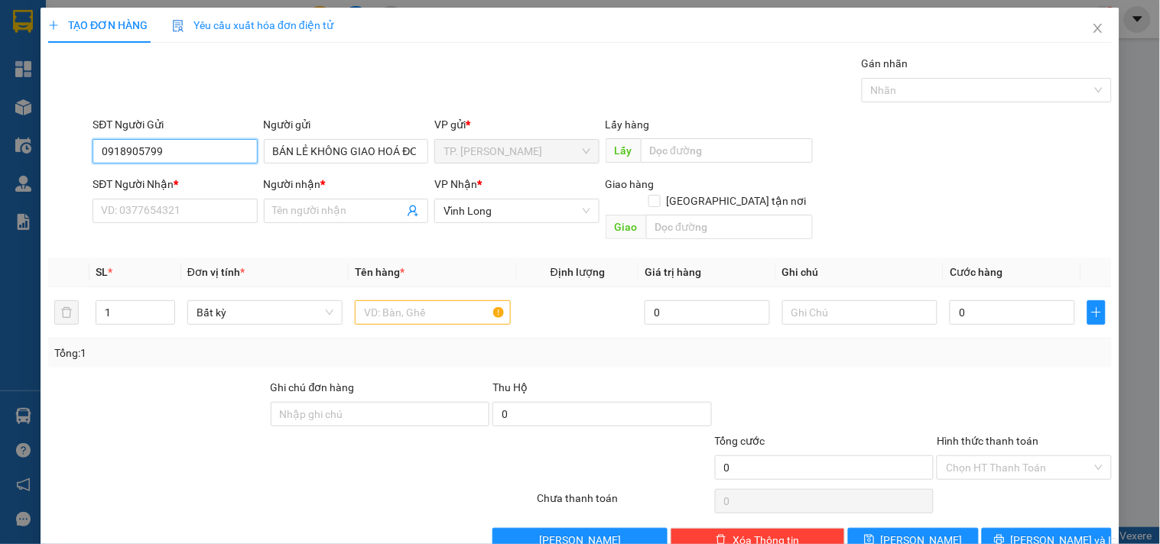
drag, startPoint x: 188, startPoint y: 153, endPoint x: 73, endPoint y: 161, distance: 115.0
click at [73, 161] on div "SĐT Người Gửi 0918905799 0918905799 Người gửi BÁN LẺ KHÔNG GIAO HOÁ ĐƠN VP gửi …" at bounding box center [580, 143] width 1067 height 54
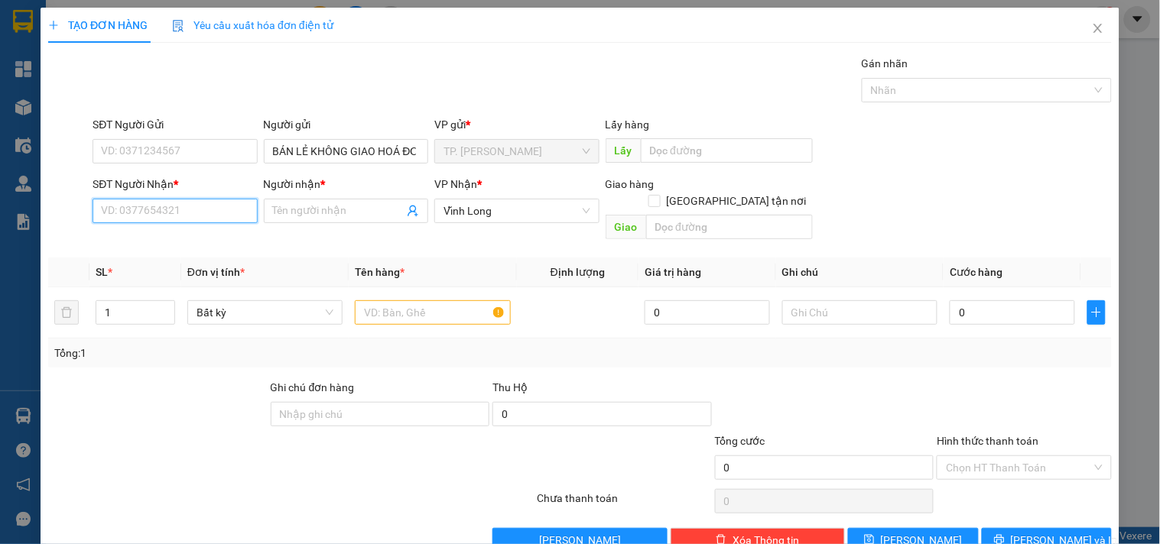
click at [235, 211] on input "SĐT Người Nhận *" at bounding box center [175, 211] width 164 height 24
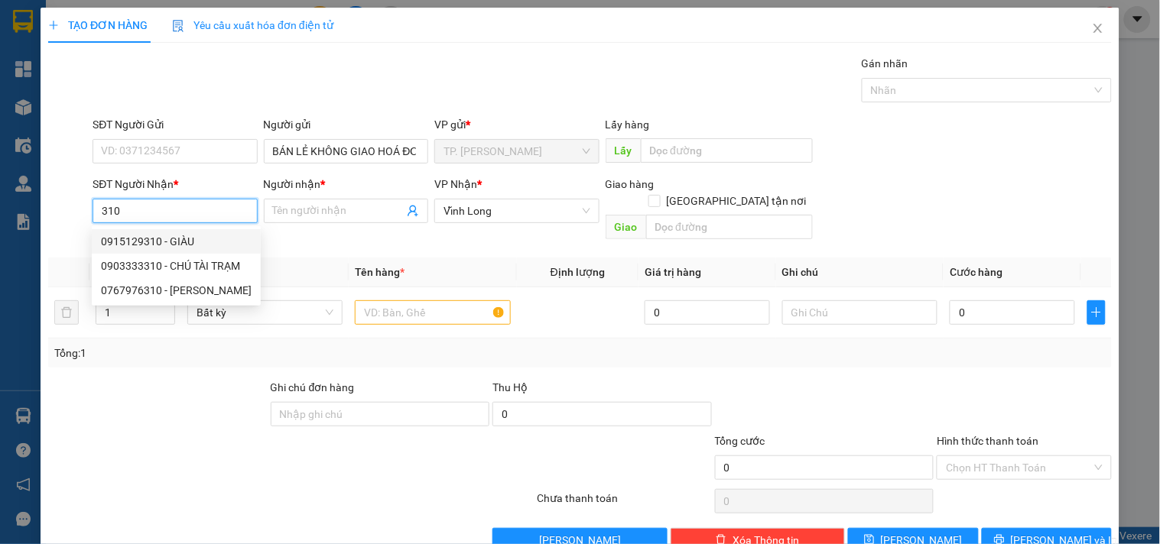
click at [169, 242] on div "0915129310 - GIÀU" at bounding box center [176, 241] width 151 height 17
type input "0915129310"
type input "GIÀU"
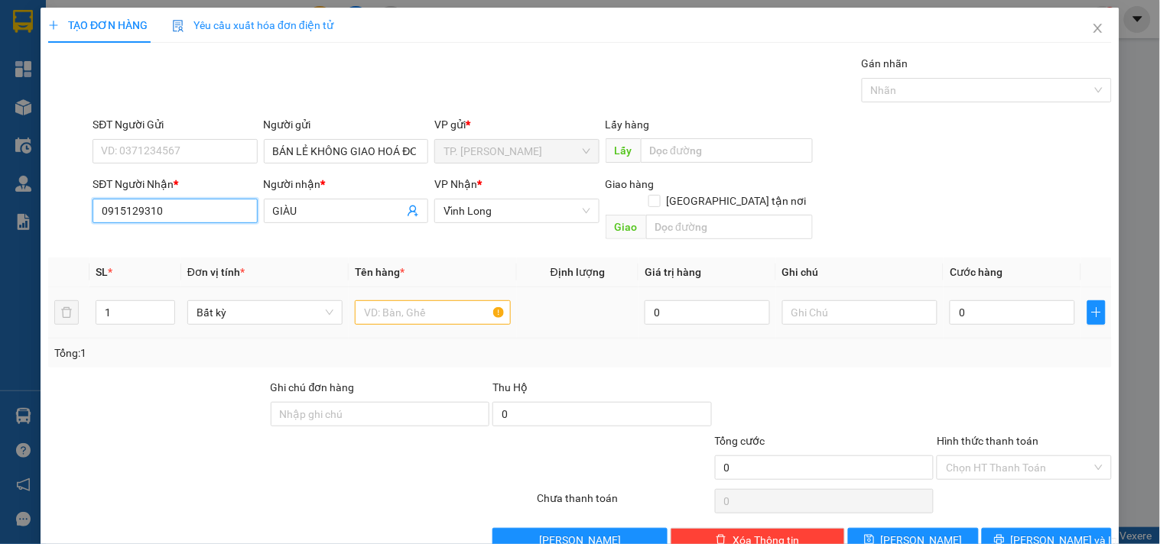
type input "0915129310"
click at [381, 301] on input "text" at bounding box center [432, 313] width 155 height 24
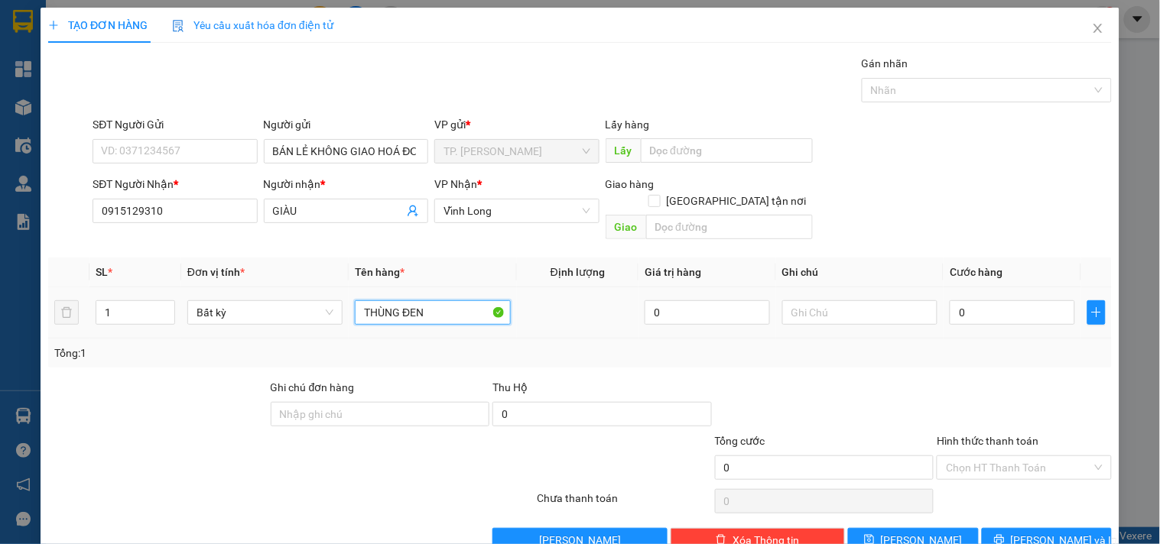
type input "THÙNG ĐEN"
type input "NG"
click at [1061, 532] on span "[PERSON_NAME] và In" at bounding box center [1064, 540] width 107 height 17
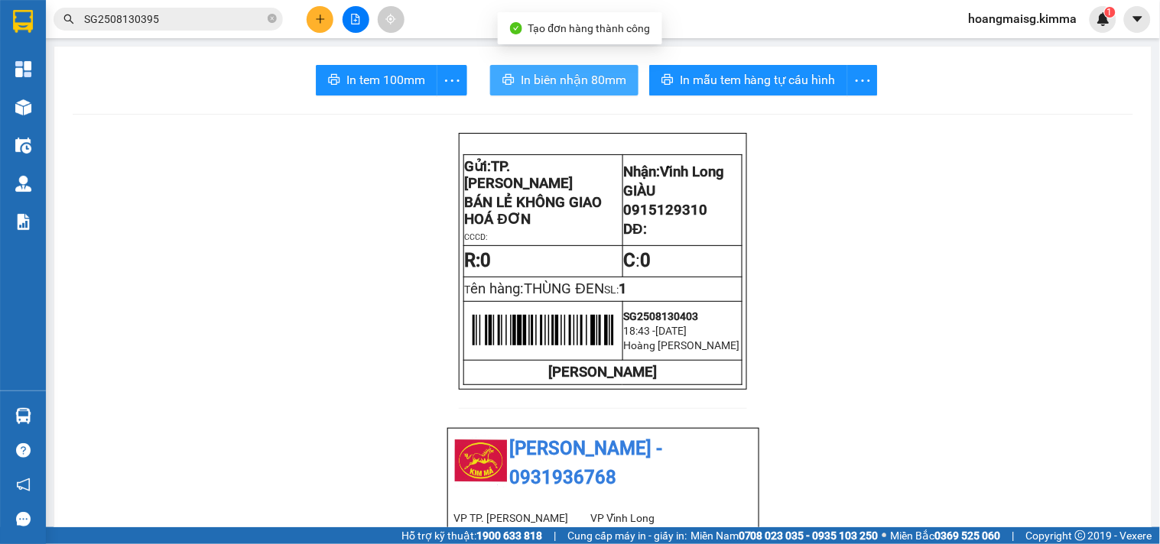
click at [521, 83] on span "In biên nhận 80mm" at bounding box center [574, 79] width 106 height 19
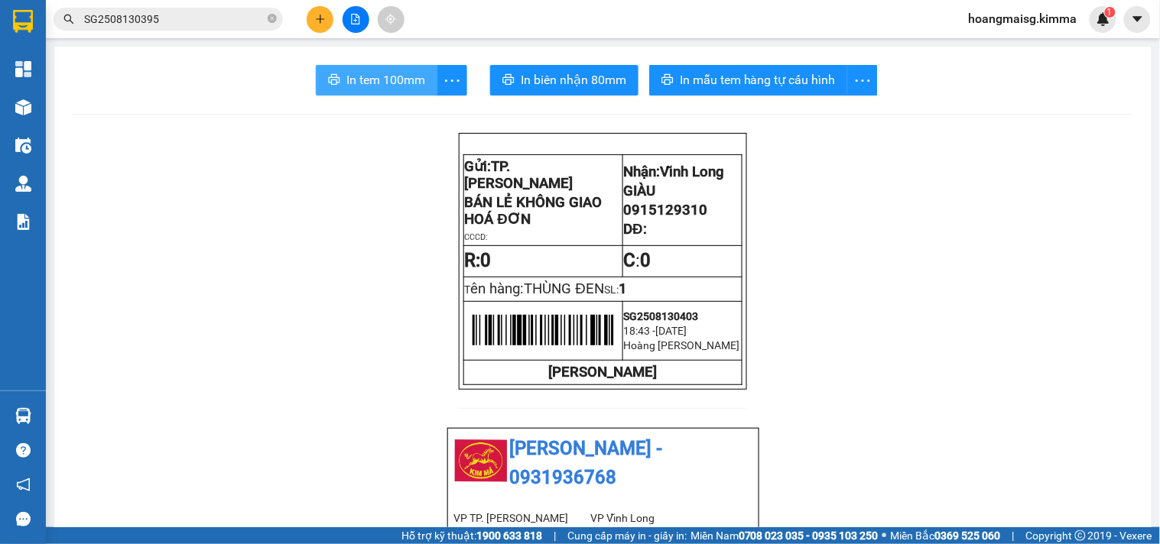
click at [398, 80] on span "In tem 100mm" at bounding box center [385, 79] width 79 height 19
click at [387, 83] on span "In tem 100mm" at bounding box center [385, 79] width 79 height 19
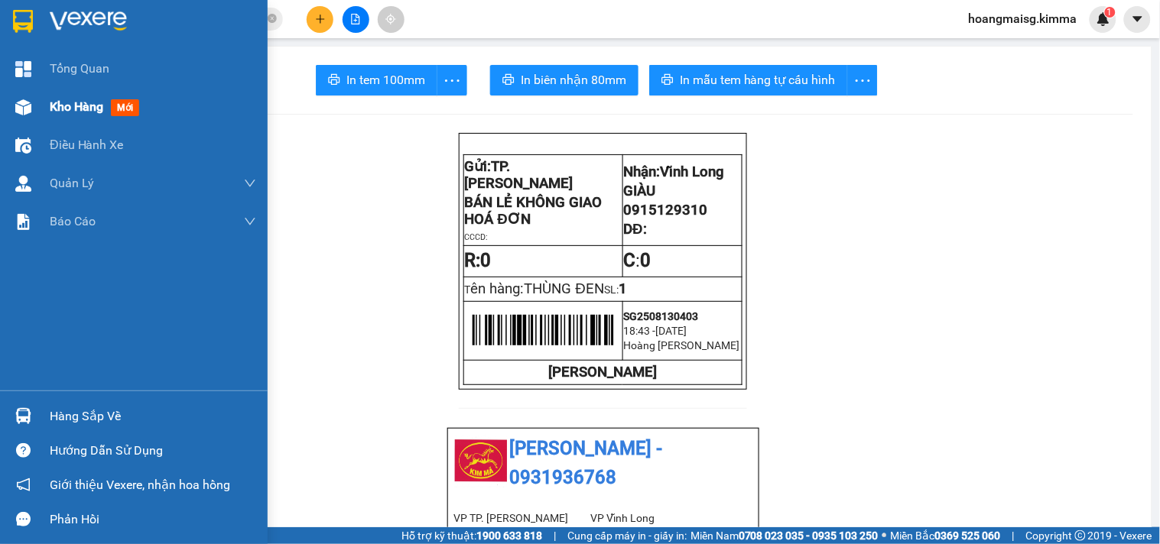
click at [14, 96] on div at bounding box center [23, 107] width 27 height 27
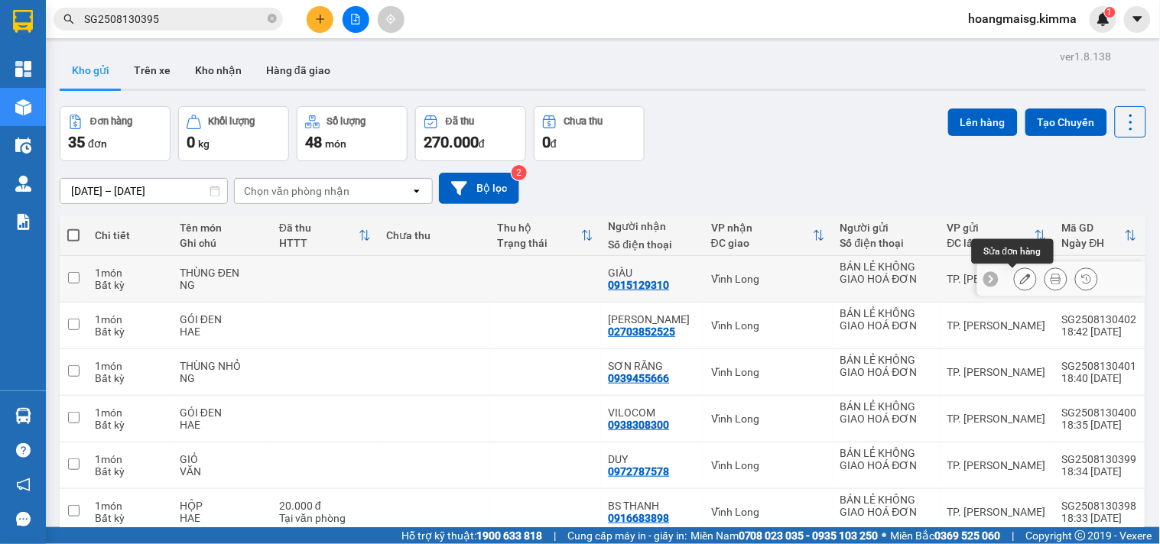
click at [1015, 287] on button at bounding box center [1025, 279] width 21 height 27
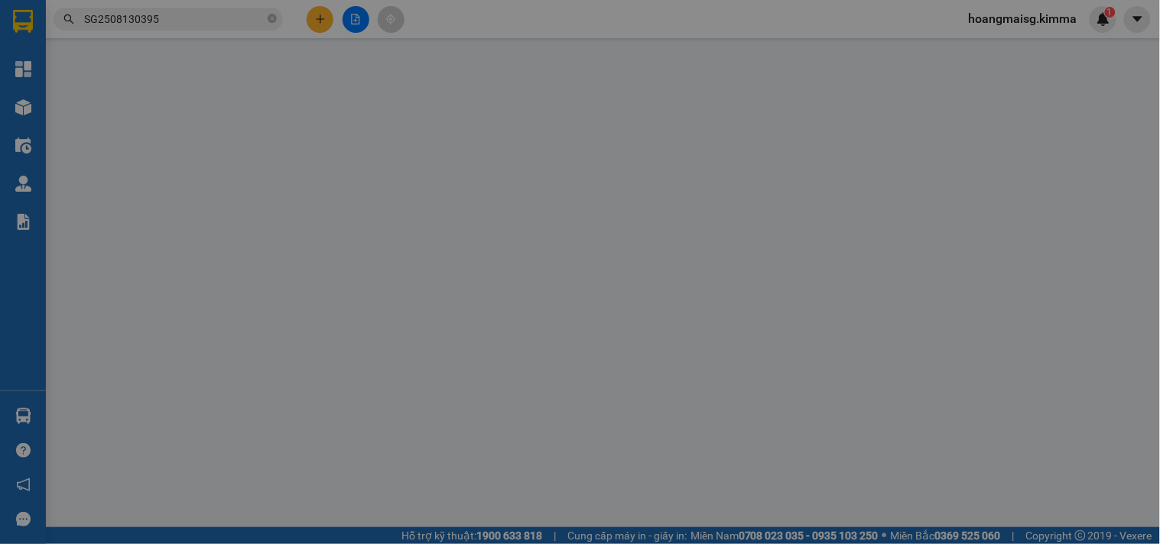
type input "BÁN LẺ KHÔNG GIAO HOÁ ĐƠN"
type input "0915129310"
type input "GIÀU"
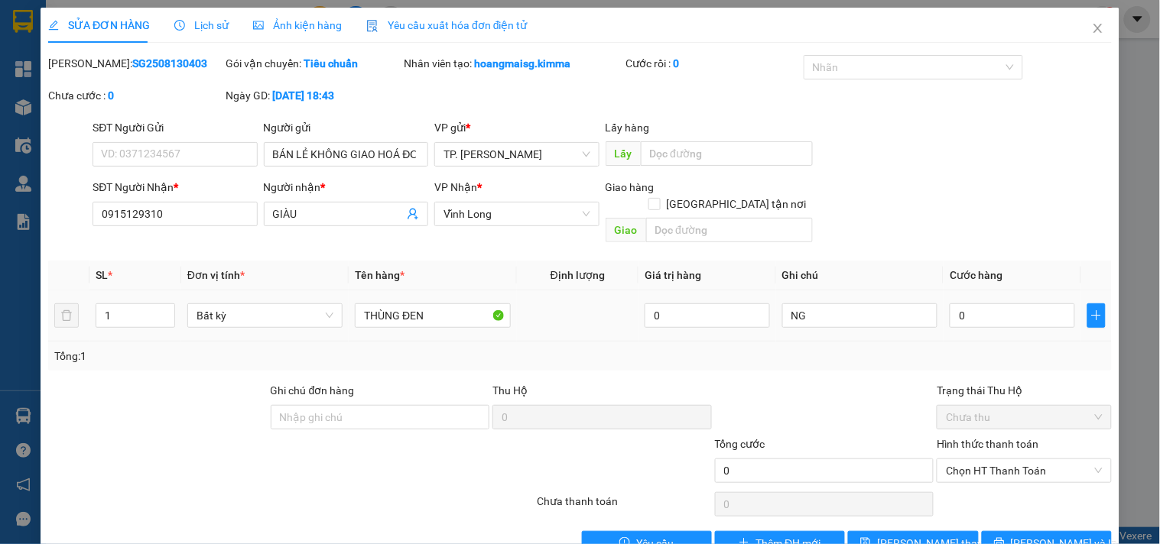
click at [1038, 301] on div "0" at bounding box center [1012, 316] width 125 height 31
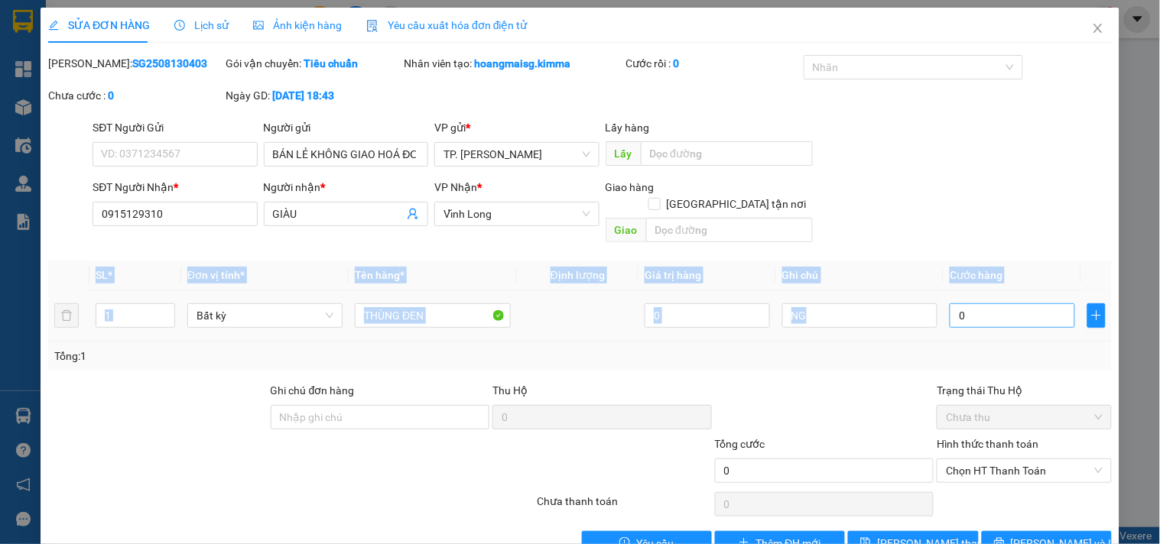
click at [1037, 301] on div "0" at bounding box center [1012, 316] width 125 height 31
click at [1030, 304] on input "0" at bounding box center [1012, 316] width 125 height 24
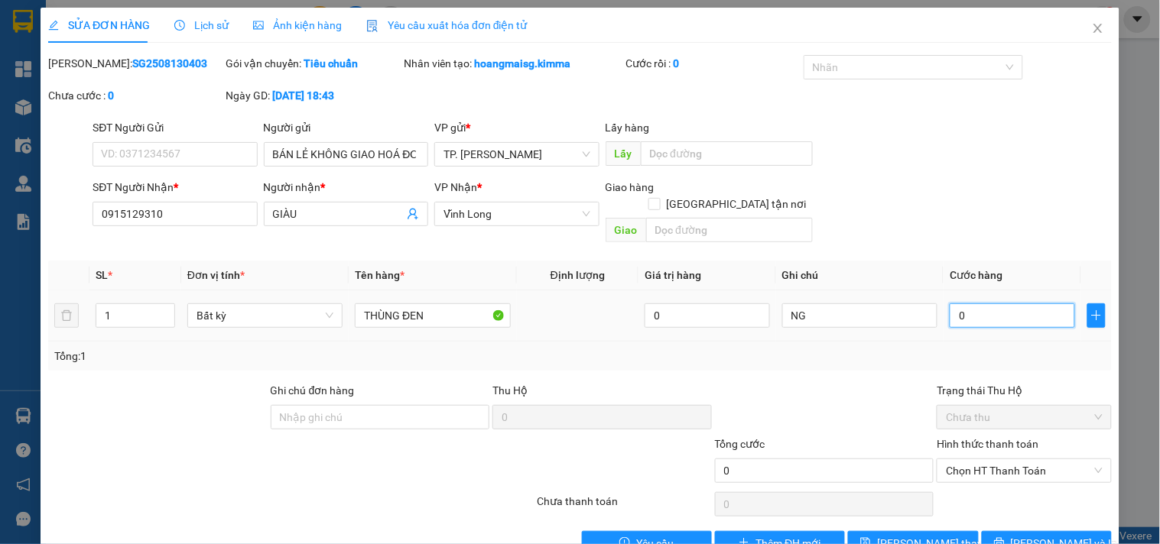
click at [1027, 304] on input "0" at bounding box center [1012, 316] width 125 height 24
type input "3"
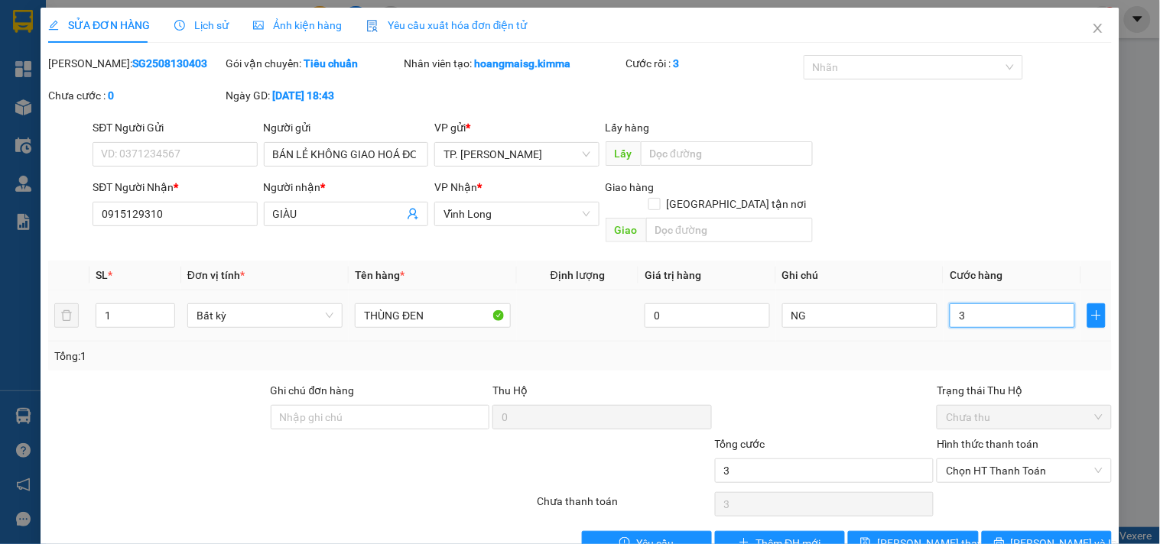
type input "30"
type input "30.000"
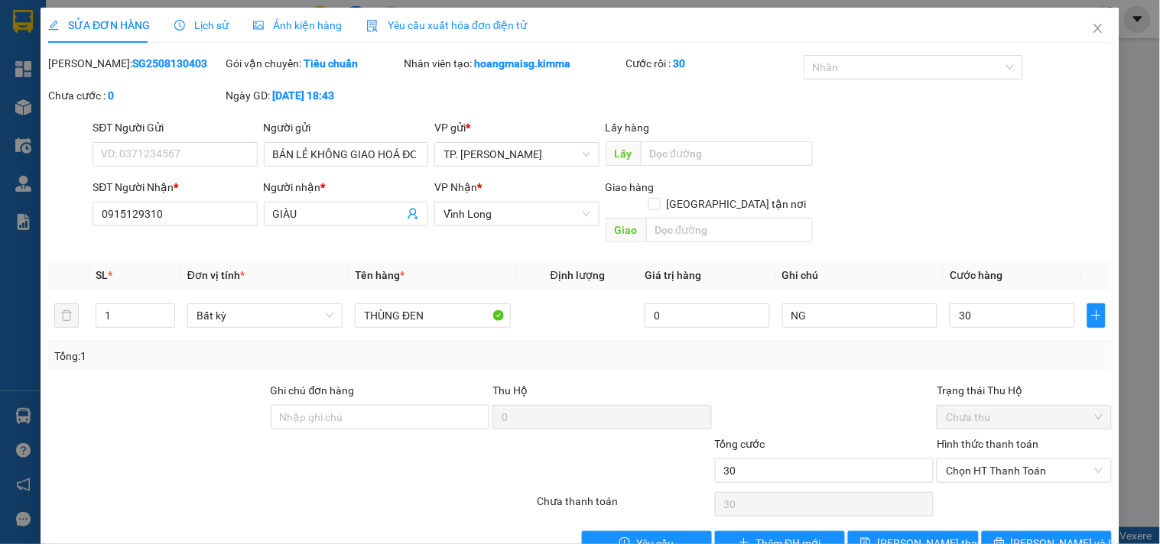
type input "30.000"
click at [988, 489] on div "Chọn HT Thanh Toán" at bounding box center [1023, 504] width 177 height 31
click at [1006, 460] on span "Chọn HT Thanh Toán" at bounding box center [1024, 471] width 156 height 23
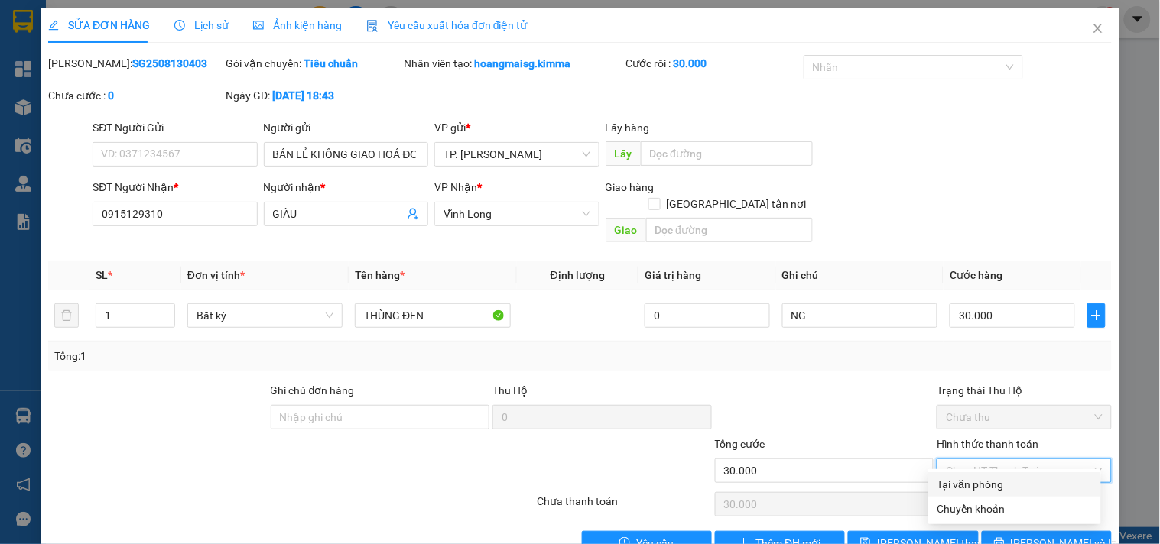
click at [977, 478] on div "Tại văn phòng" at bounding box center [1015, 484] width 154 height 17
type input "0"
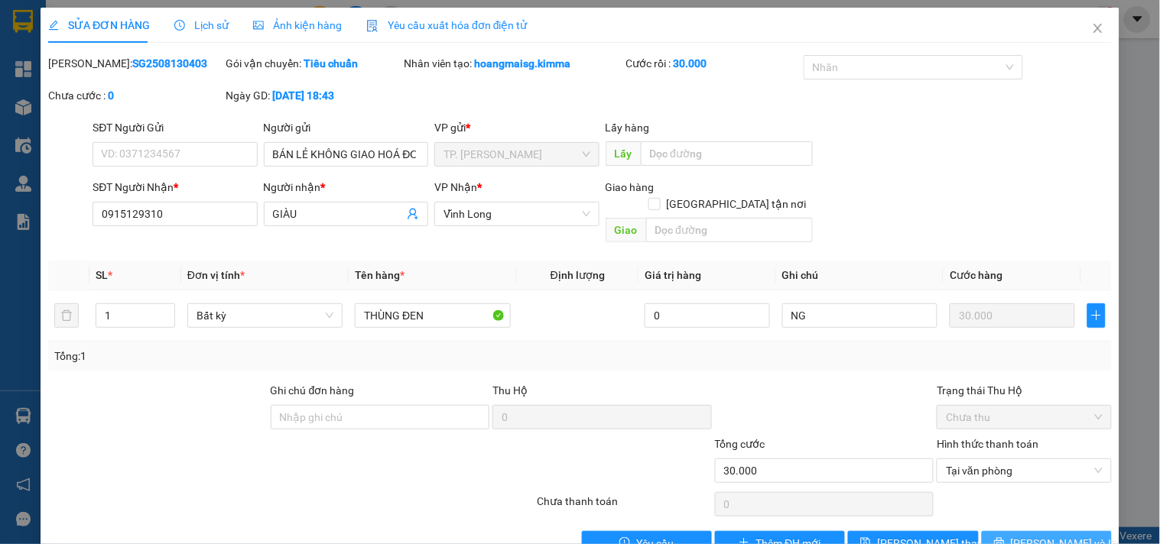
click at [1045, 535] on span "[PERSON_NAME] và In" at bounding box center [1064, 543] width 107 height 17
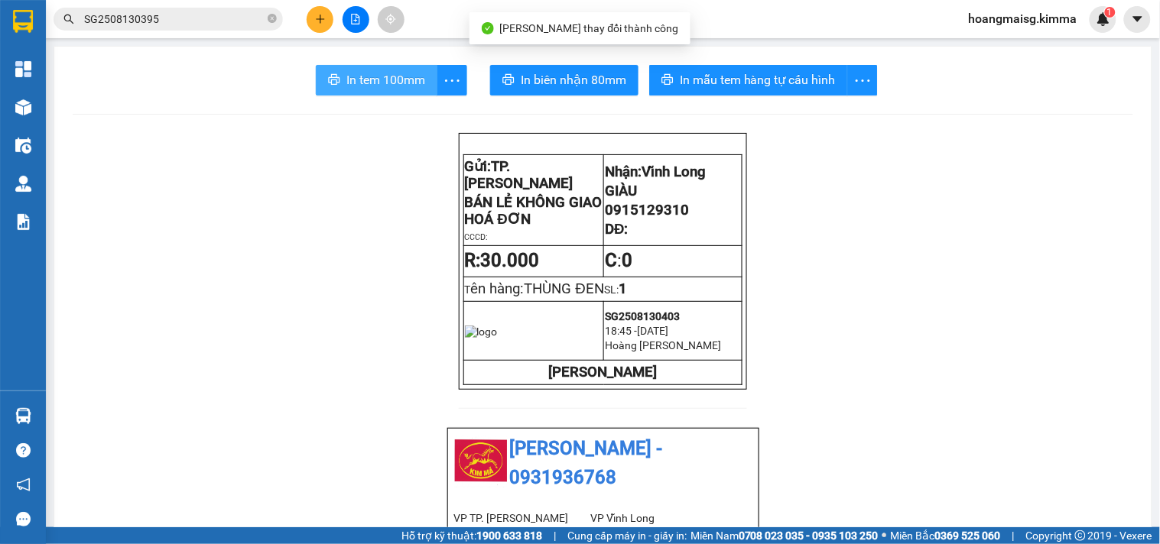
click at [364, 90] on button "In tem 100mm" at bounding box center [377, 80] width 122 height 31
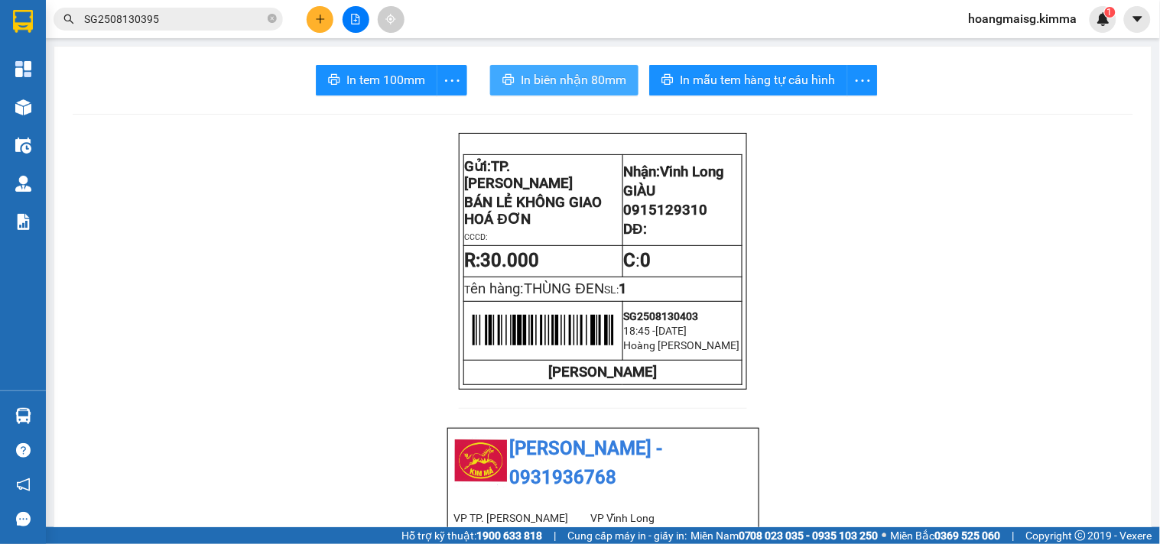
click at [556, 86] on span "In biên nhận 80mm" at bounding box center [574, 79] width 106 height 19
click at [272, 18] on icon "close-circle" at bounding box center [272, 18] width 9 height 9
click at [239, 20] on input "text" at bounding box center [174, 19] width 180 height 17
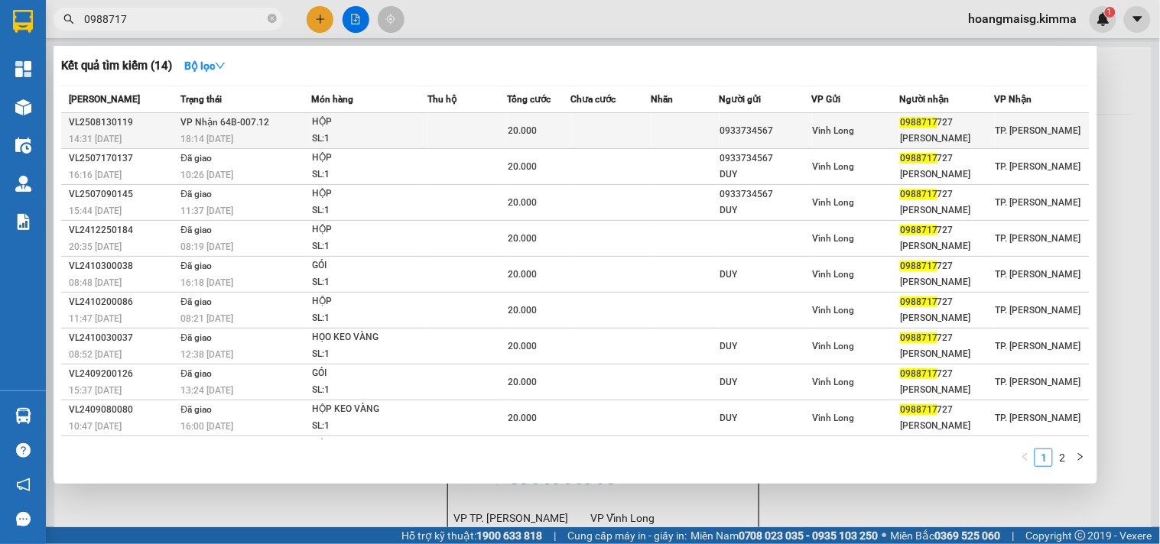
type input "0988717"
click at [445, 128] on td at bounding box center [467, 131] width 80 height 36
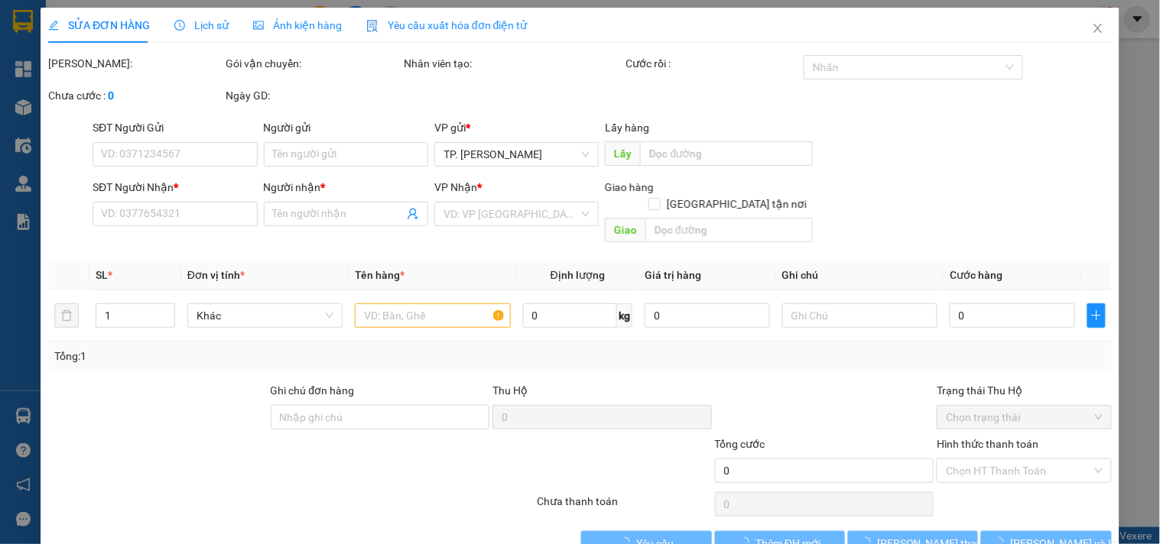
type input "0933734567"
type input "0988717727"
type input "ANH HẢI"
type input "20.000"
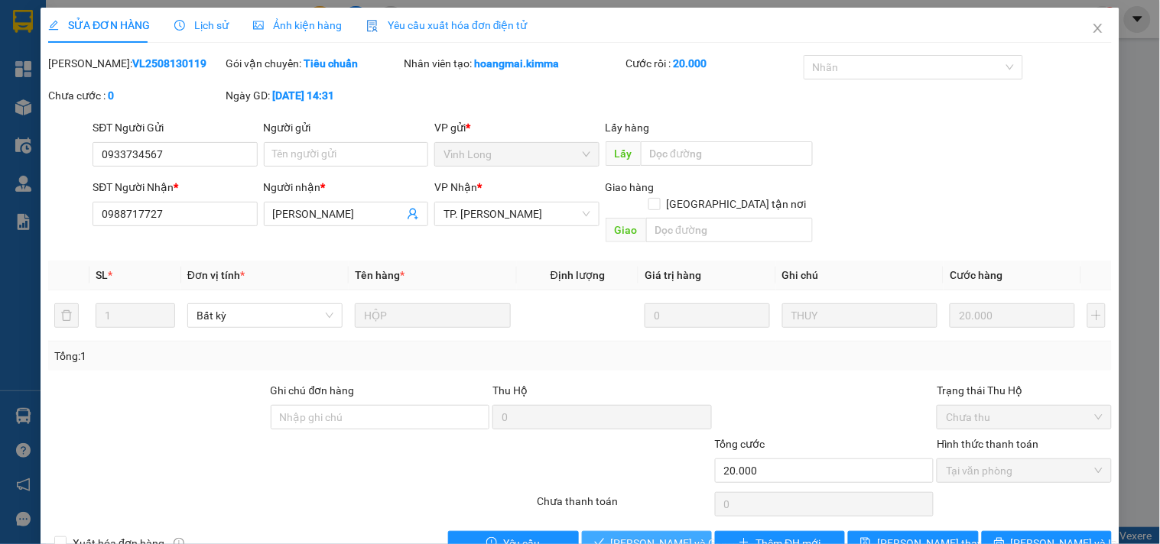
click at [684, 531] on button "Lưu và Giao hàng" at bounding box center [647, 543] width 130 height 24
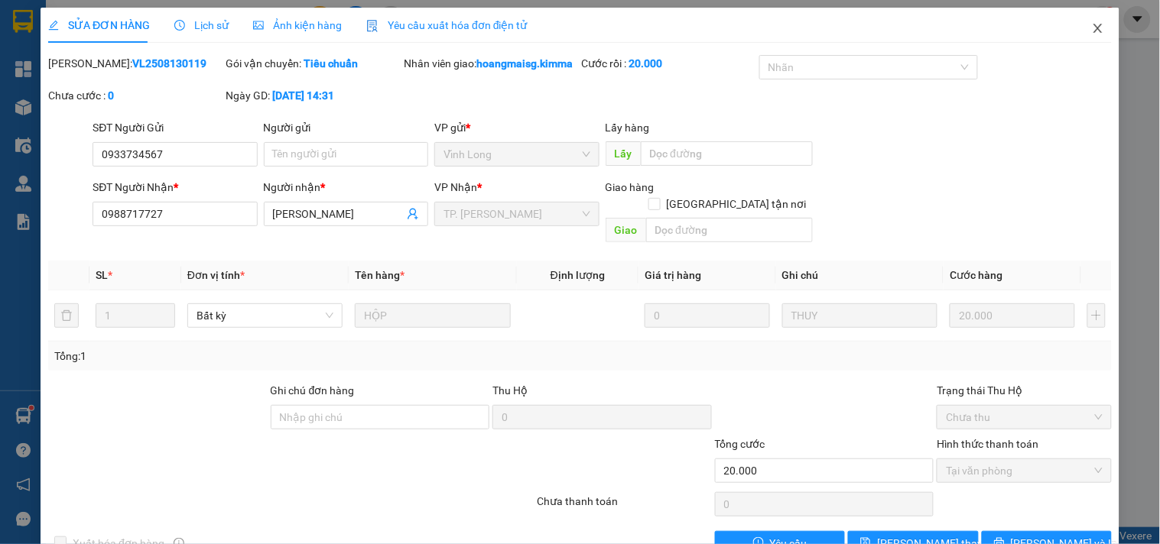
click at [1092, 23] on icon "close" at bounding box center [1098, 28] width 12 height 12
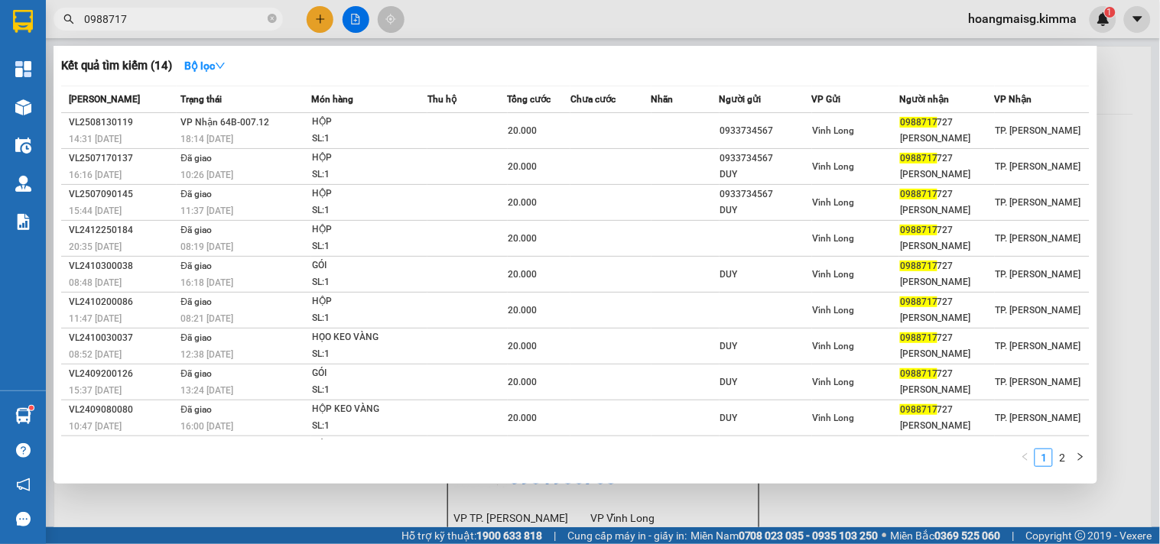
click at [177, 21] on input "0988717" at bounding box center [174, 19] width 180 height 17
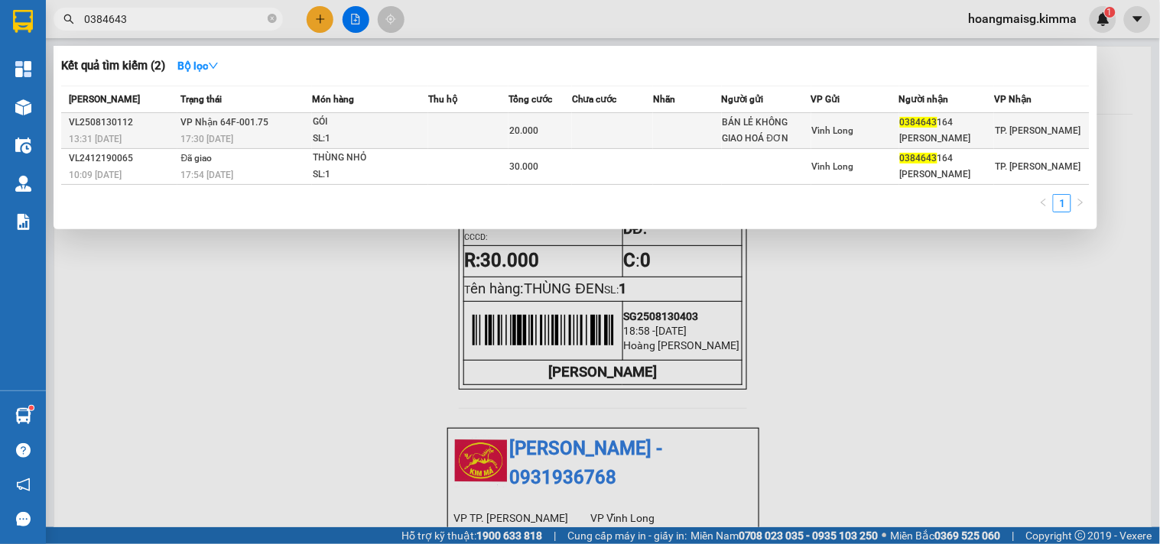
type input "0384643"
click at [385, 138] on div "SL: 1" at bounding box center [370, 139] width 115 height 17
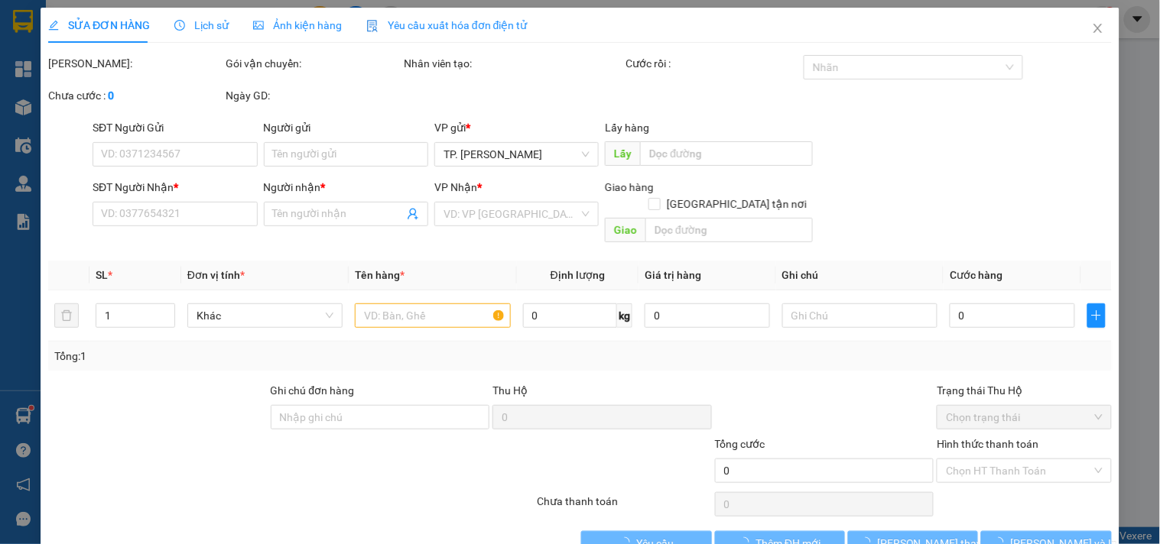
type input "BÁN LẺ KHÔNG GIAO HOÁ ĐƠN"
type input "0384643164"
type input "MINH NHẬT"
type input "20.000"
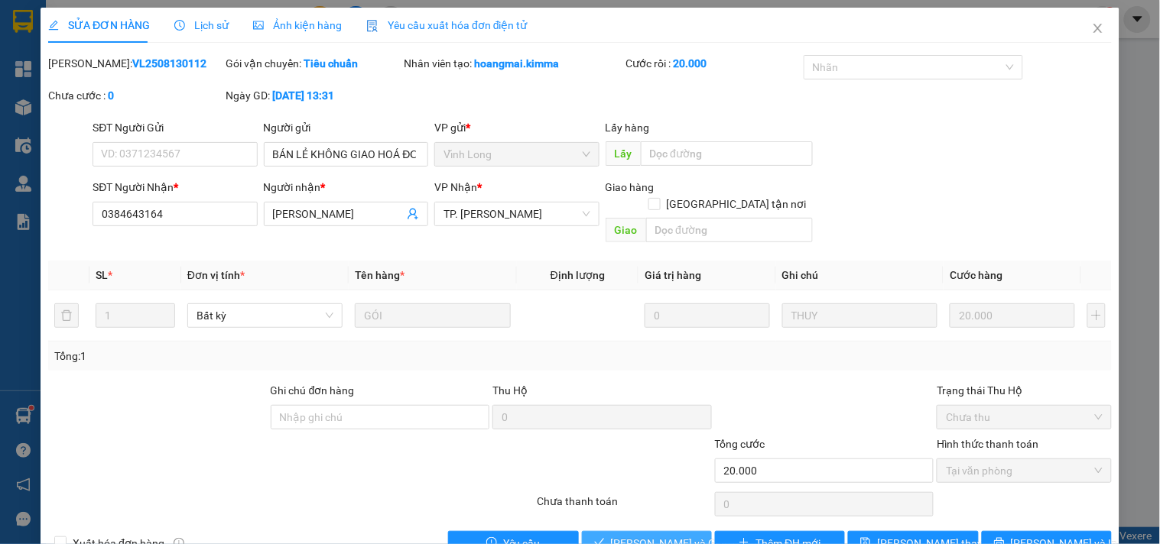
click at [627, 535] on span "Lưu và Giao hàng" at bounding box center [684, 543] width 147 height 17
